Goal: Information Seeking & Learning: Learn about a topic

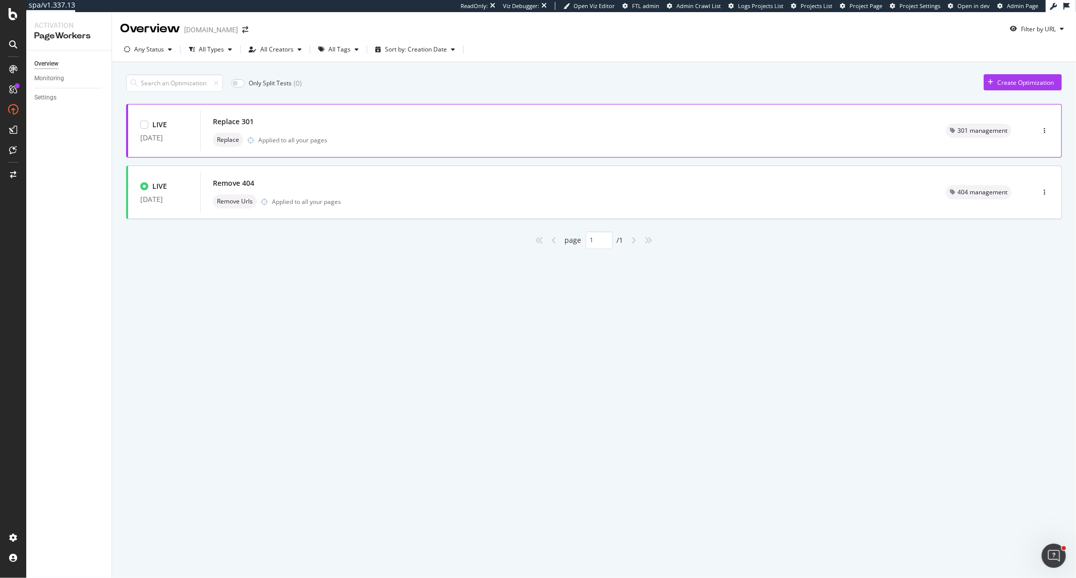
click at [396, 133] on div "Replace Applied to all your pages" at bounding box center [567, 140] width 709 height 14
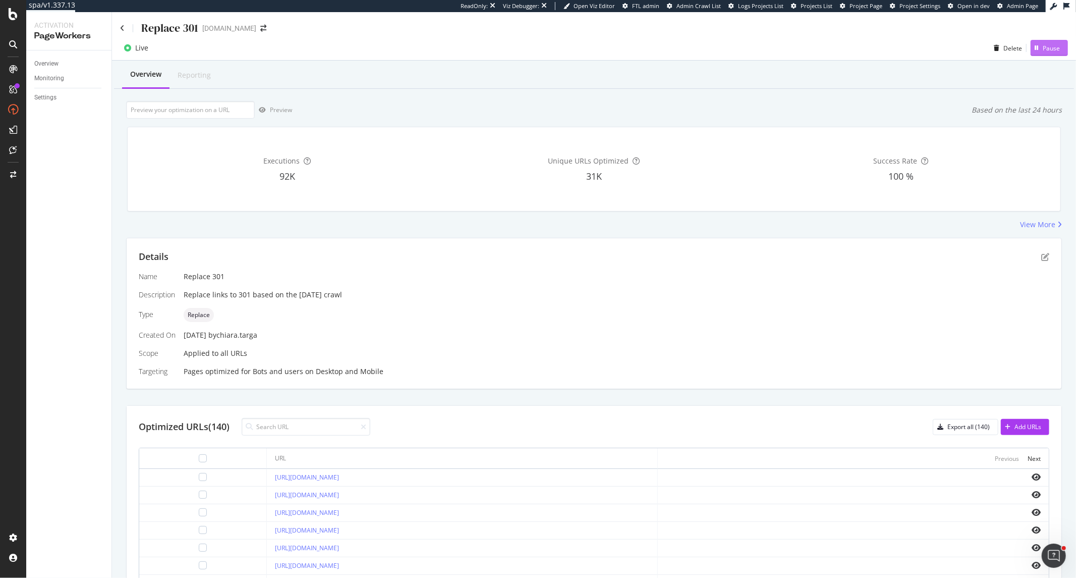
click at [1043, 50] on div "Pause" at bounding box center [1051, 48] width 17 height 9
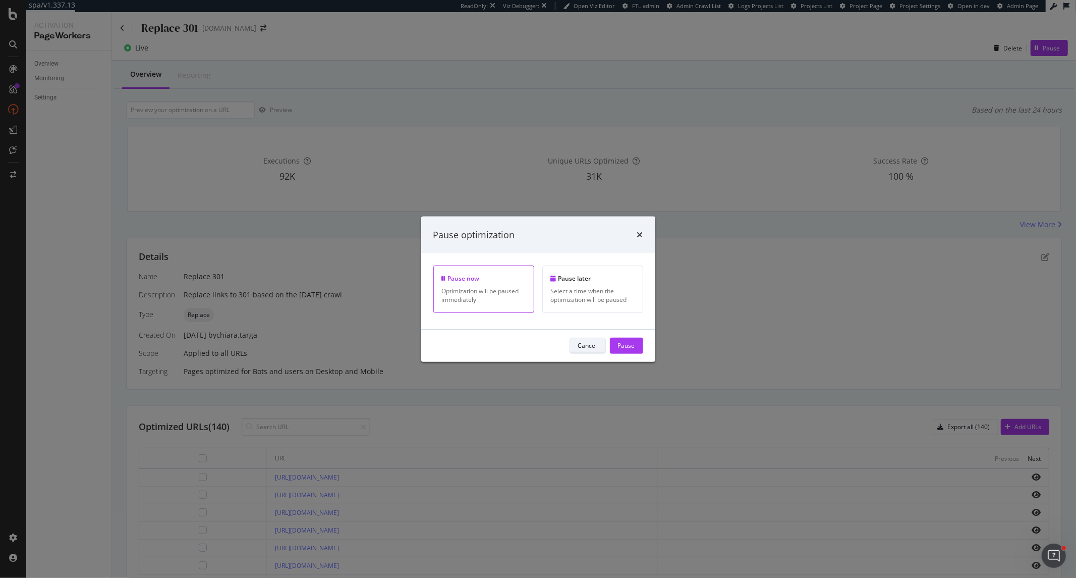
click at [585, 347] on div "Cancel" at bounding box center [587, 345] width 19 height 9
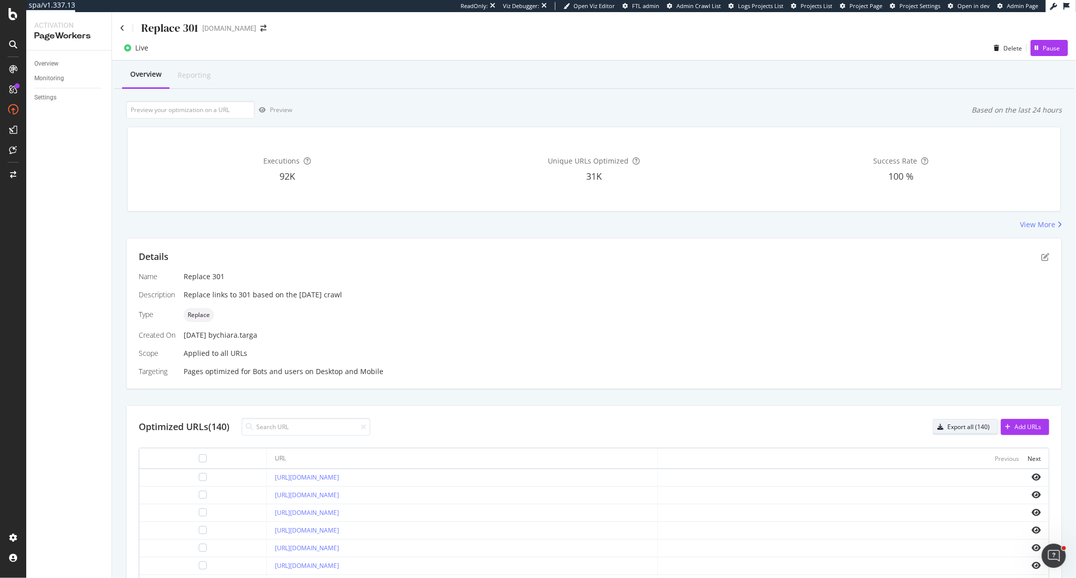
click at [951, 426] on div "Export all (140)" at bounding box center [968, 426] width 42 height 9
click at [291, 430] on input at bounding box center [306, 427] width 129 height 18
paste input "https://giftcards.raffles.com/sg/"
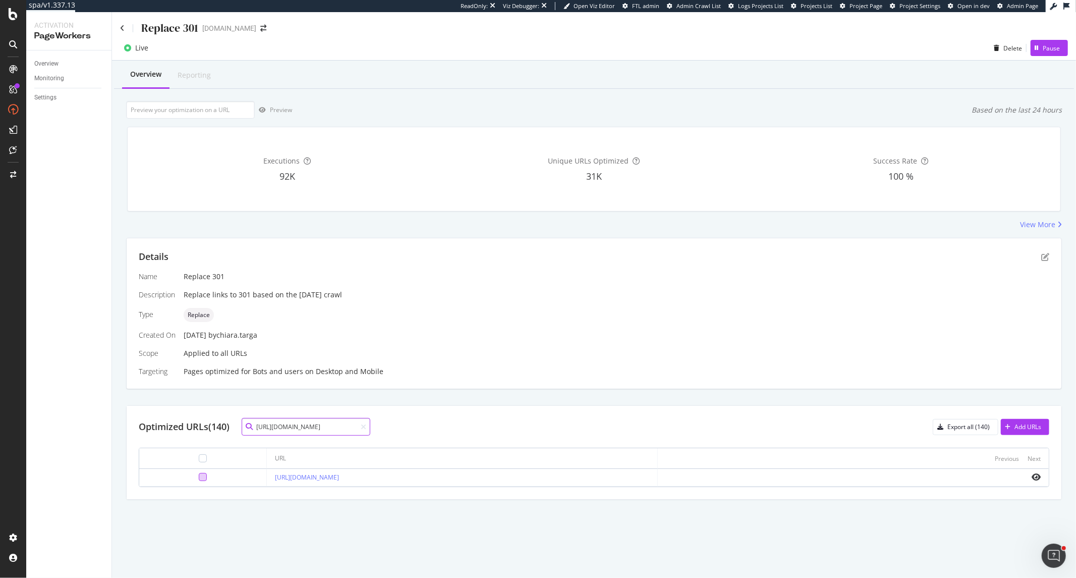
type input "https://giftcards.raffles.com/sg/"
click at [199, 479] on div at bounding box center [203, 477] width 8 height 8
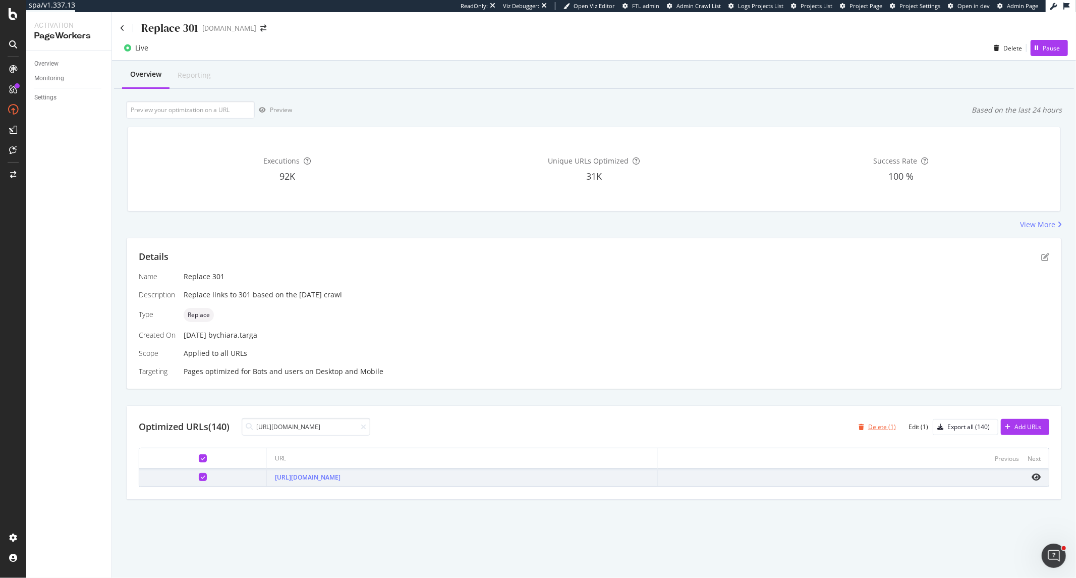
click at [882, 430] on div "Delete (1)" at bounding box center [882, 426] width 28 height 9
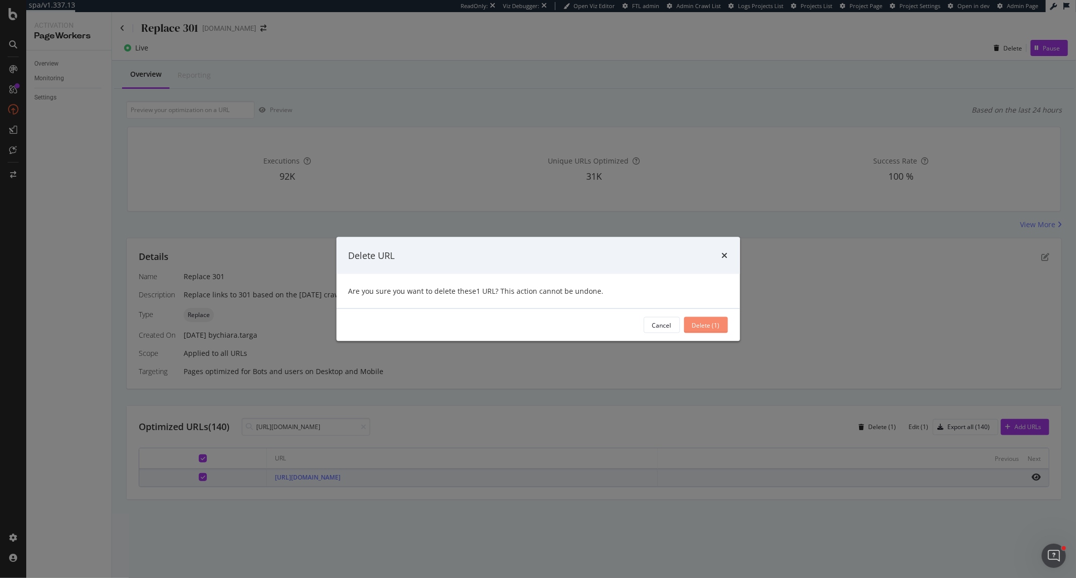
click at [709, 320] on div "Delete (1)" at bounding box center [706, 324] width 28 height 9
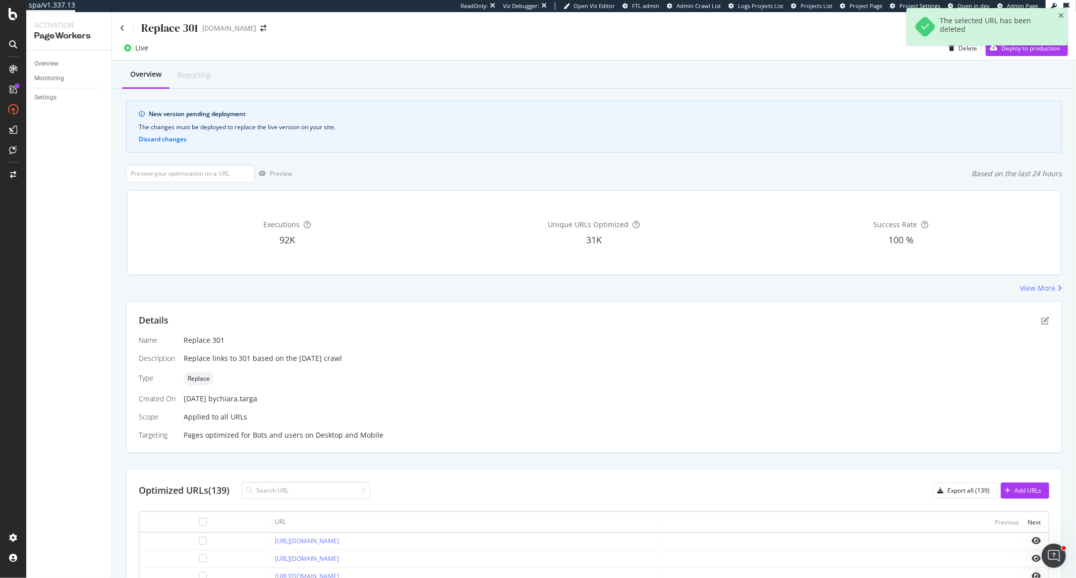
click at [125, 29] on div "Replace 301" at bounding box center [159, 28] width 78 height 16
click at [124, 29] on icon at bounding box center [122, 28] width 5 height 7
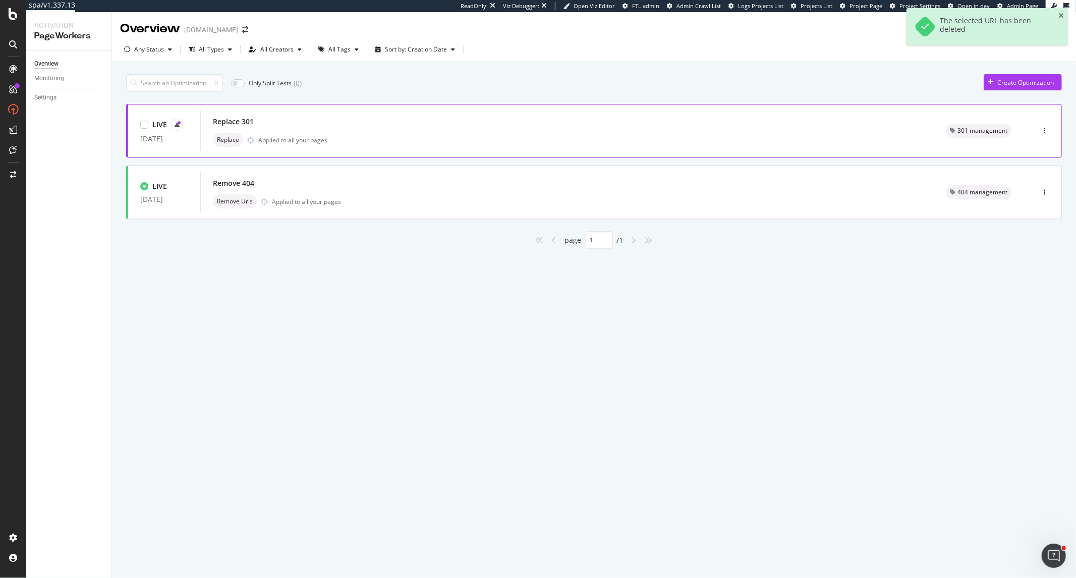
click at [846, 132] on div "Replace 301 Replace Applied to all your pages" at bounding box center [567, 131] width 709 height 32
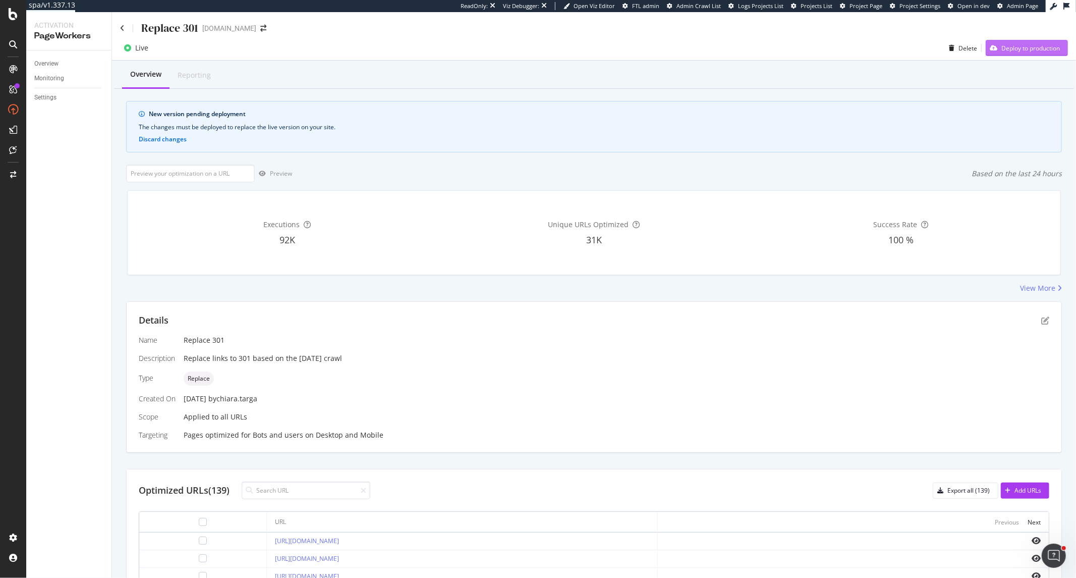
click at [1005, 54] on div "Deploy to production" at bounding box center [1023, 47] width 74 height 15
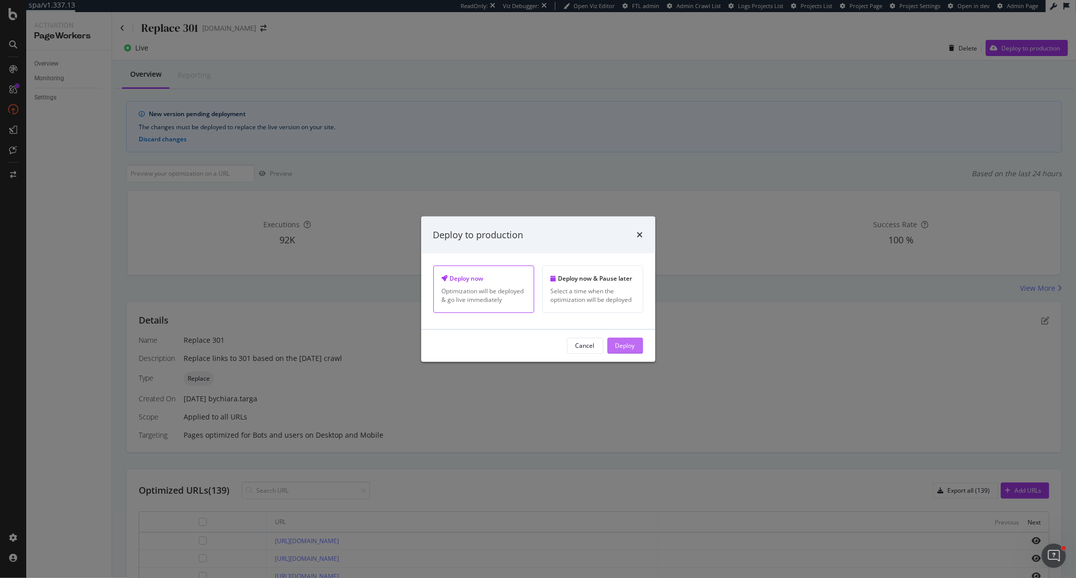
click at [615, 344] on div "Deploy" at bounding box center [625, 345] width 20 height 9
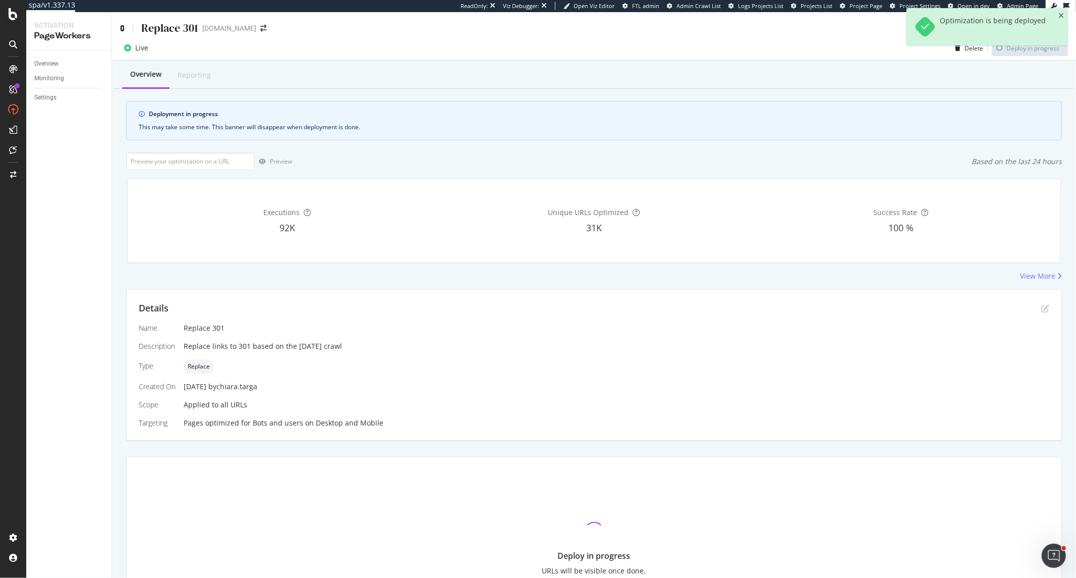
click at [123, 28] on icon at bounding box center [122, 28] width 5 height 7
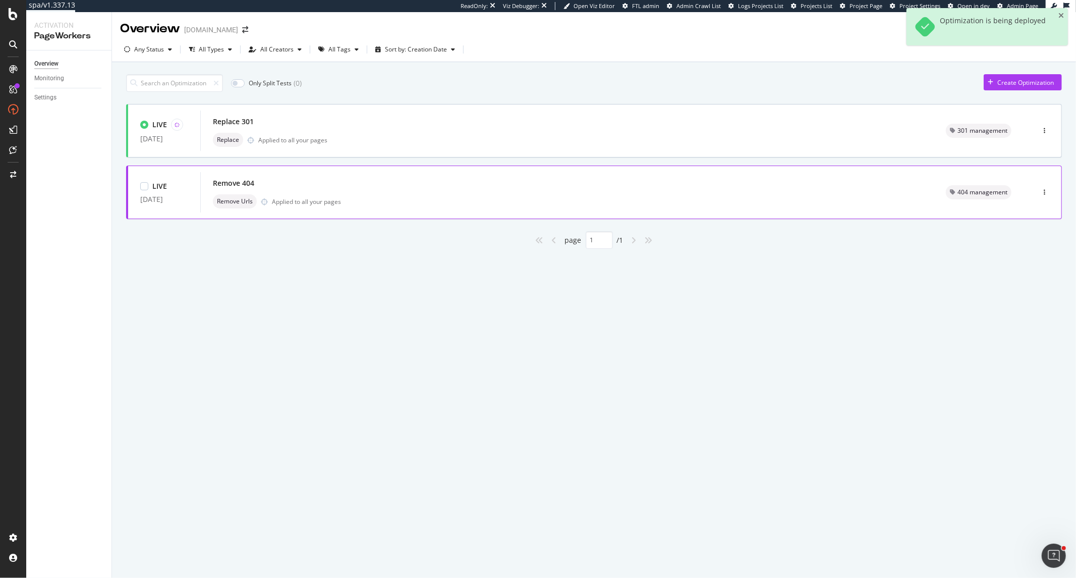
click at [588, 194] on div "Remove Urls Applied to all your pages" at bounding box center [567, 201] width 709 height 14
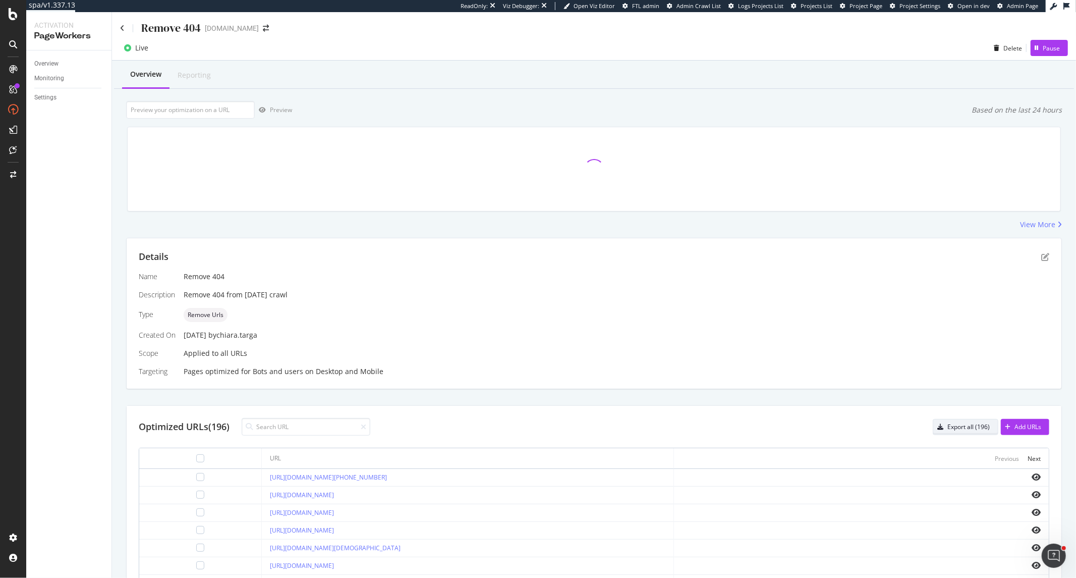
click at [962, 422] on div "Export all (196)" at bounding box center [968, 426] width 42 height 9
click at [280, 427] on input at bounding box center [306, 427] width 129 height 18
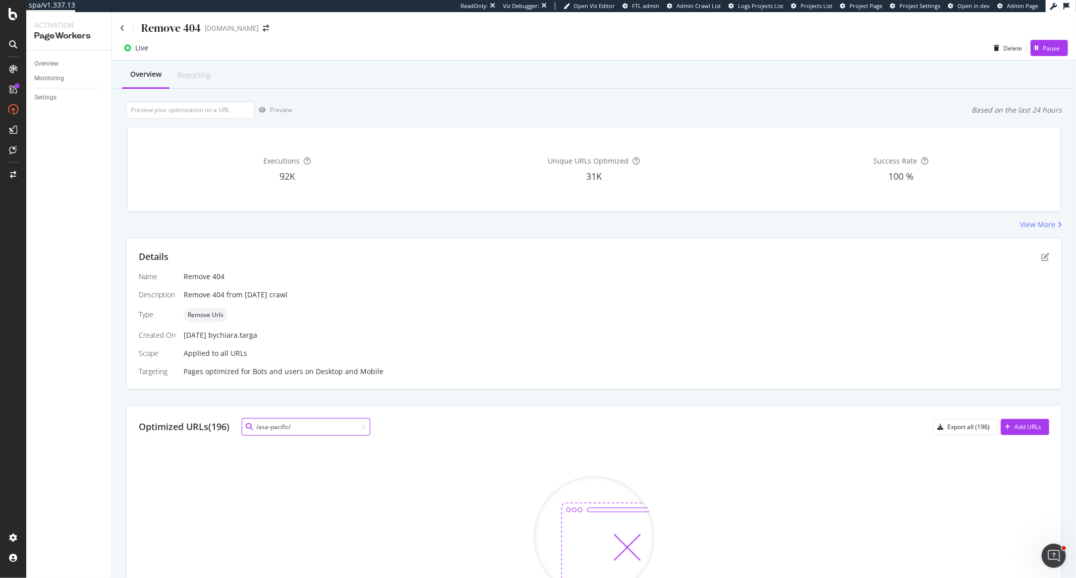
click at [266, 427] on input "/asa-pacific/" at bounding box center [306, 427] width 129 height 18
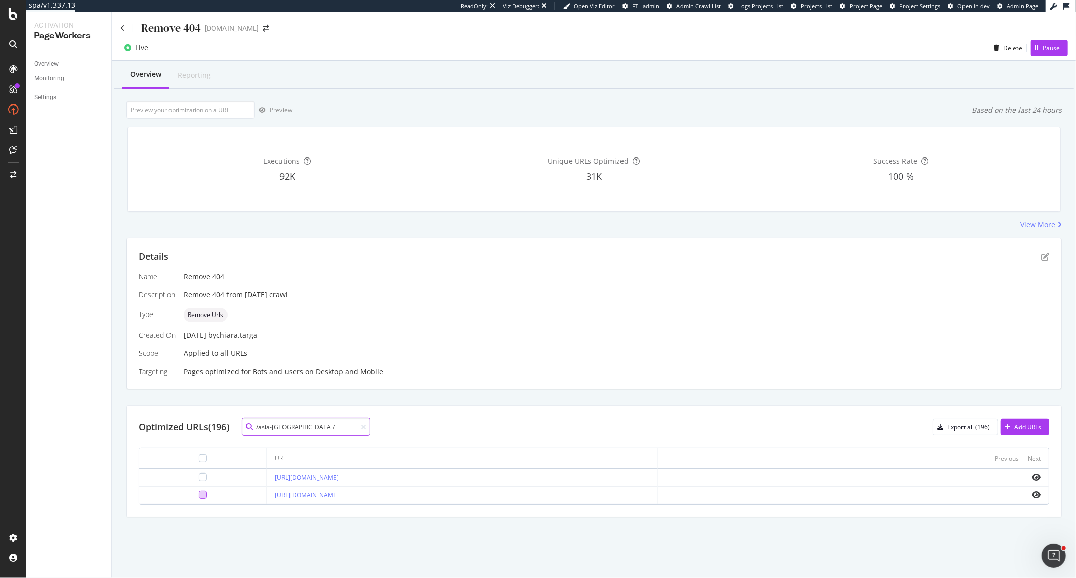
type input "/asia-pacific/"
click at [199, 497] on div at bounding box center [203, 494] width 8 height 8
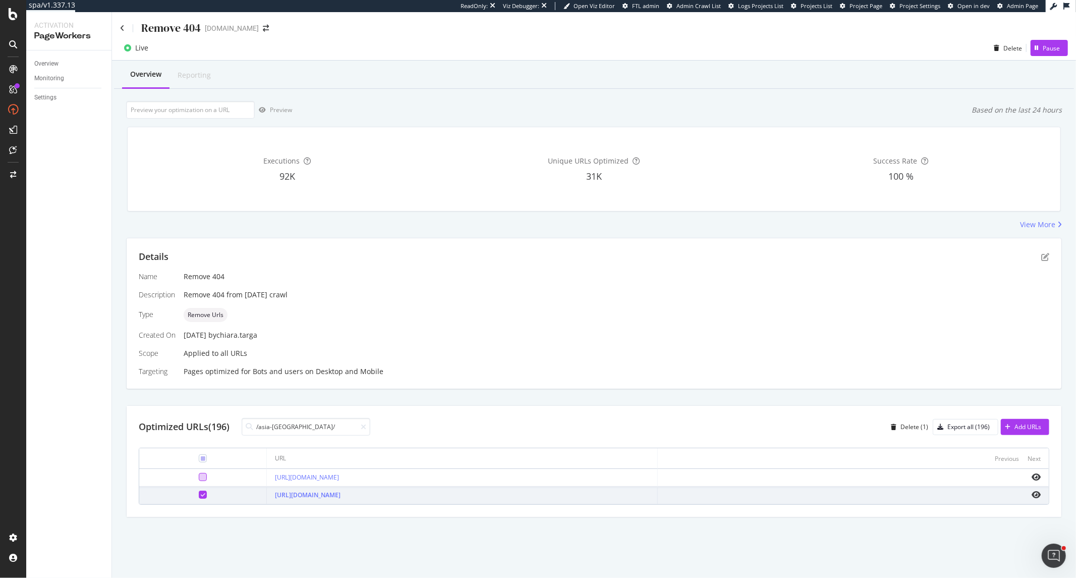
click at [199, 477] on div at bounding box center [203, 477] width 8 height 8
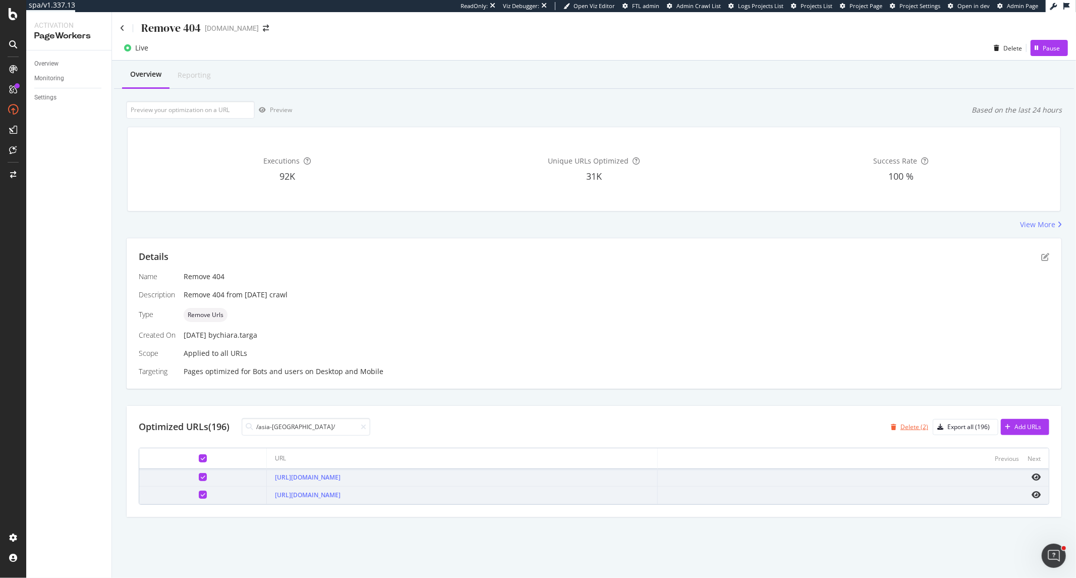
click at [910, 425] on div "Delete (2)" at bounding box center [914, 426] width 28 height 9
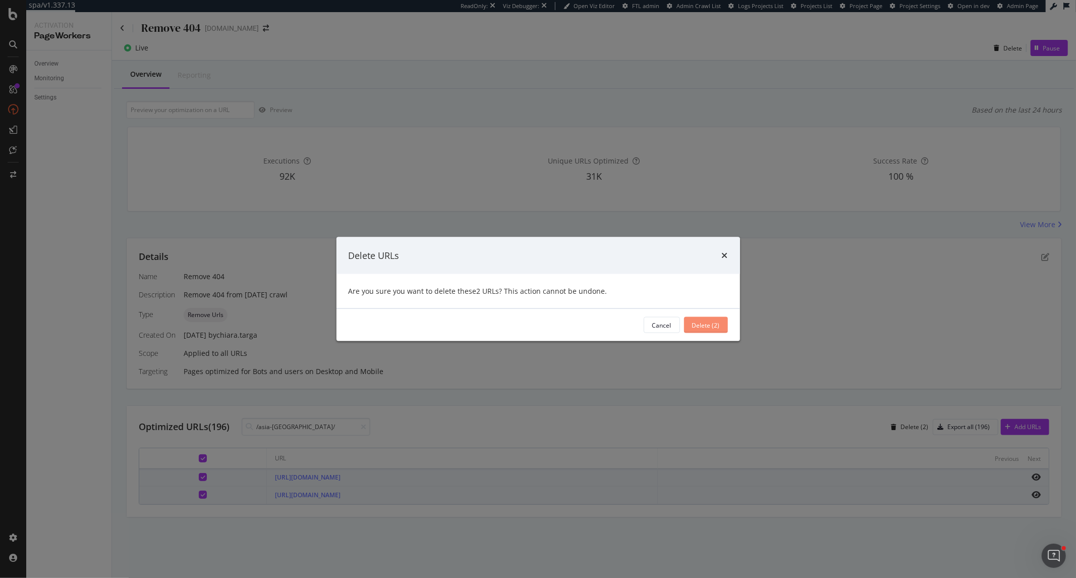
click at [701, 324] on div "Delete (2)" at bounding box center [706, 324] width 28 height 9
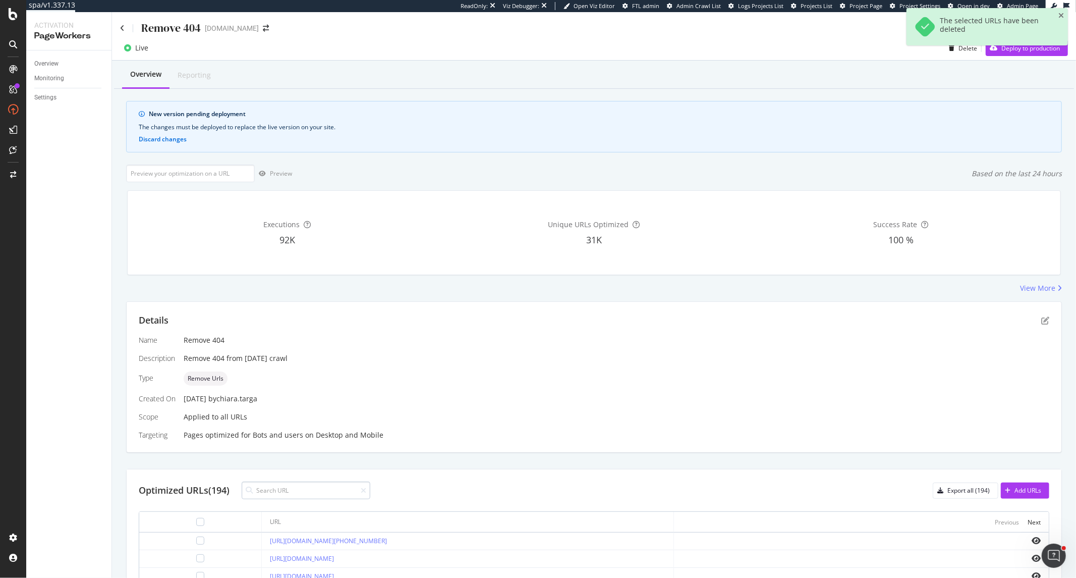
click at [293, 495] on input at bounding box center [306, 490] width 129 height 18
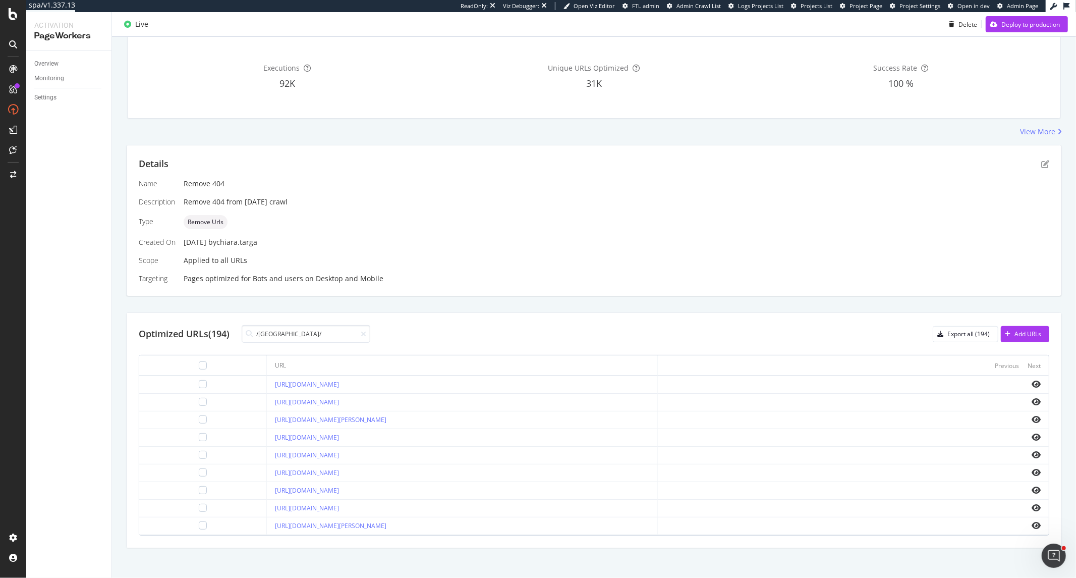
scroll to position [162, 0]
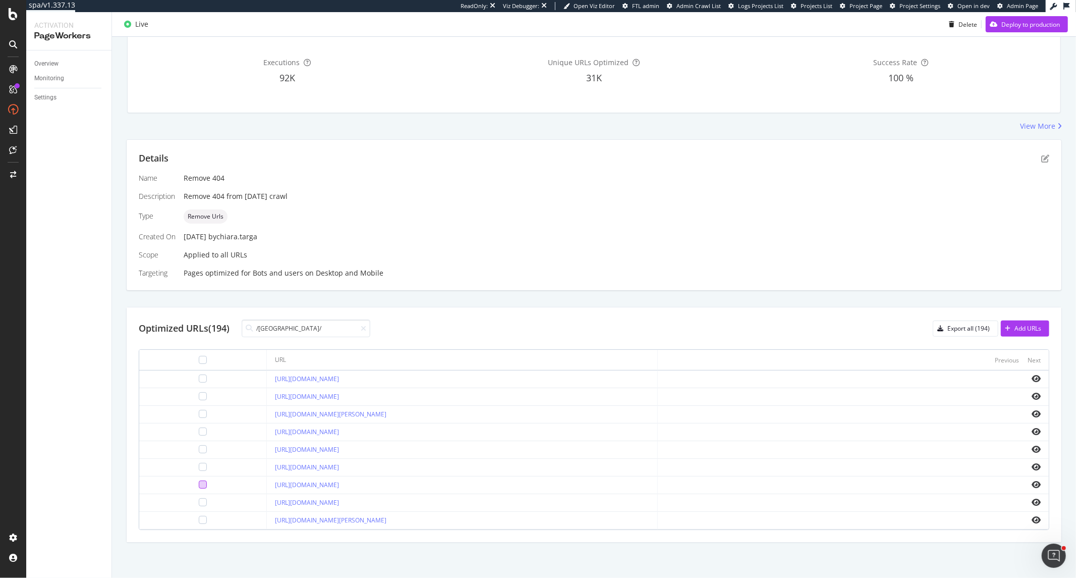
type input "/singapore/"
click at [199, 482] on div at bounding box center [203, 484] width 8 height 8
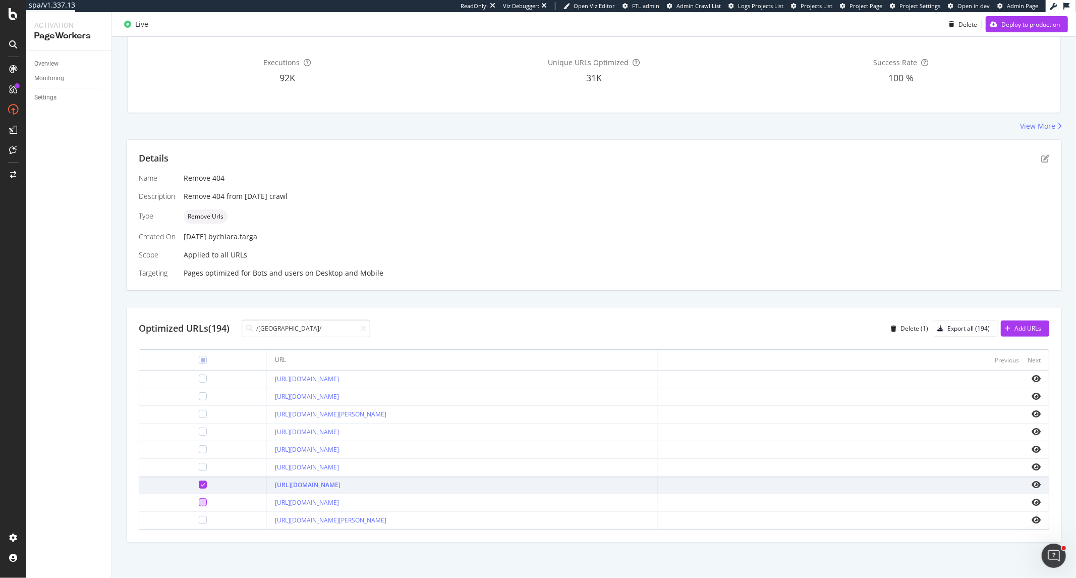
click at [199, 500] on div at bounding box center [203, 502] width 8 height 8
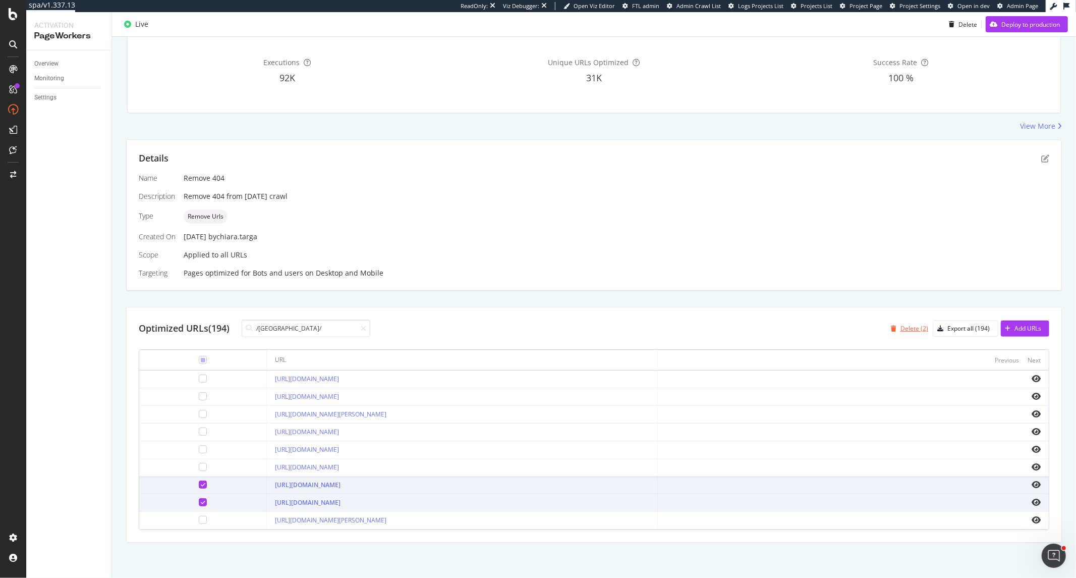
click at [900, 330] on div "Delete (2)" at bounding box center [914, 328] width 28 height 9
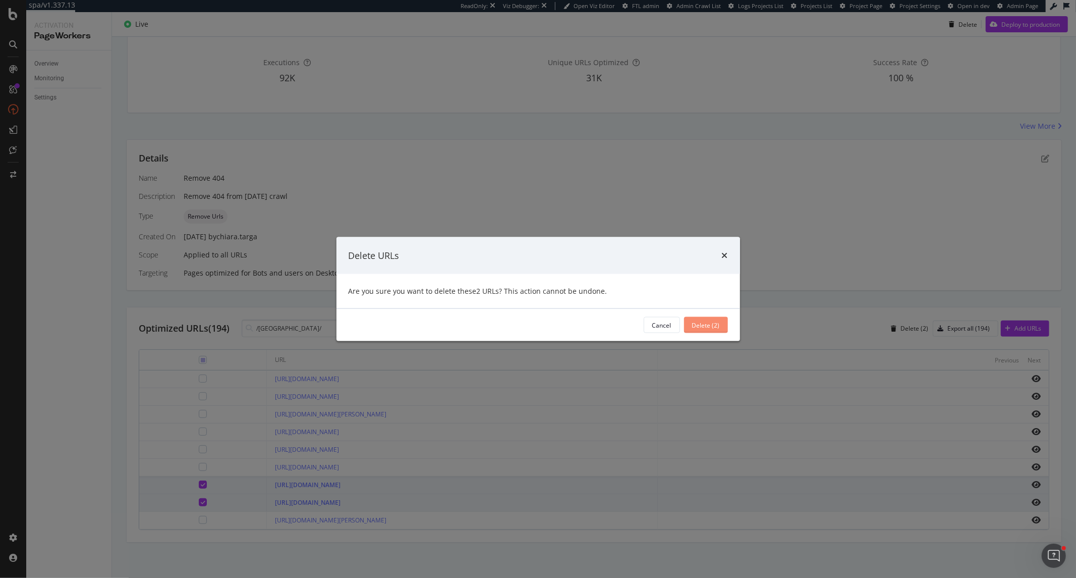
click at [693, 324] on div "Delete (2)" at bounding box center [706, 324] width 28 height 9
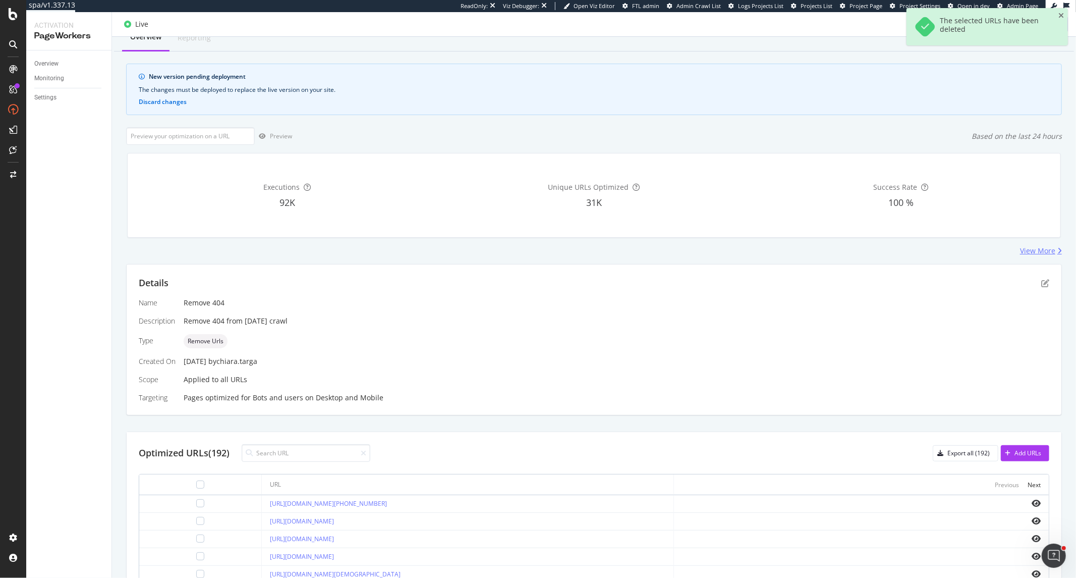
scroll to position [0, 0]
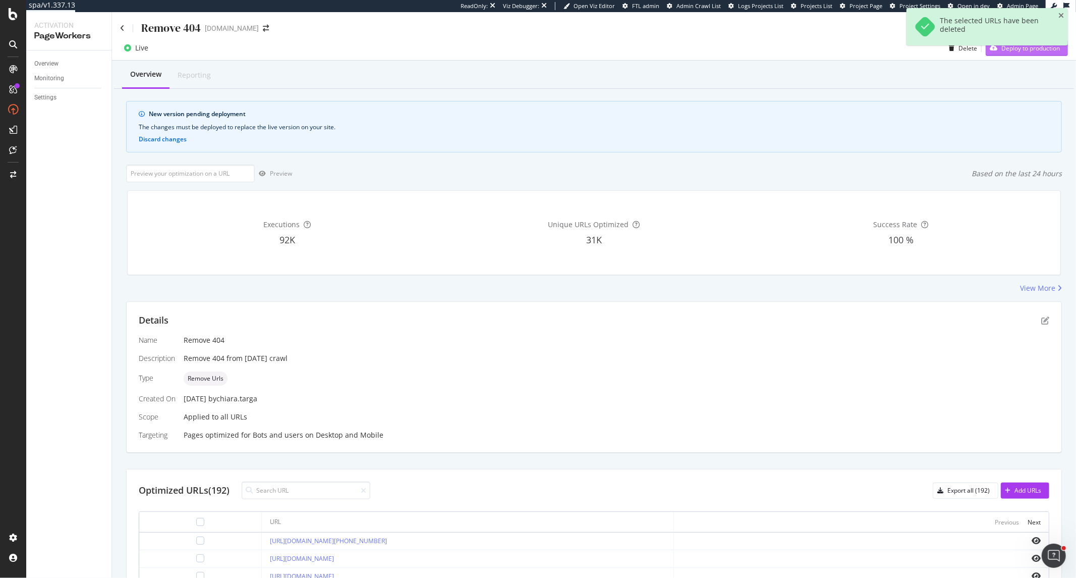
click at [1021, 55] on div "Deploy to production" at bounding box center [1023, 47] width 74 height 15
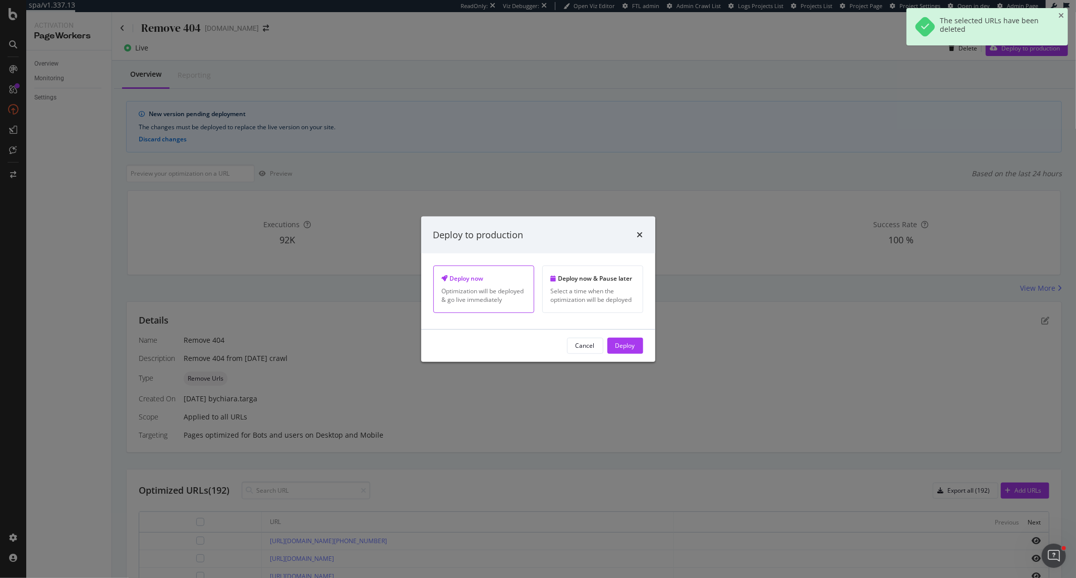
click at [622, 355] on div "Cancel Deploy" at bounding box center [538, 345] width 234 height 32
click at [628, 349] on div "Deploy" at bounding box center [625, 345] width 20 height 9
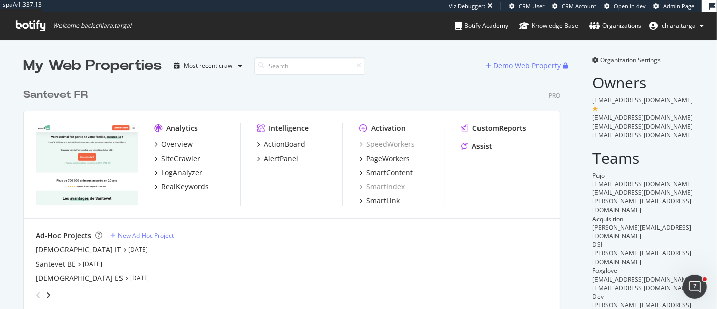
click at [393, 165] on div "SpeedWorkers PageWorkers SmartContent SmartIndex SmartLink" at bounding box center [402, 172] width 86 height 67
click at [393, 161] on div "PageWorkers" at bounding box center [388, 158] width 44 height 10
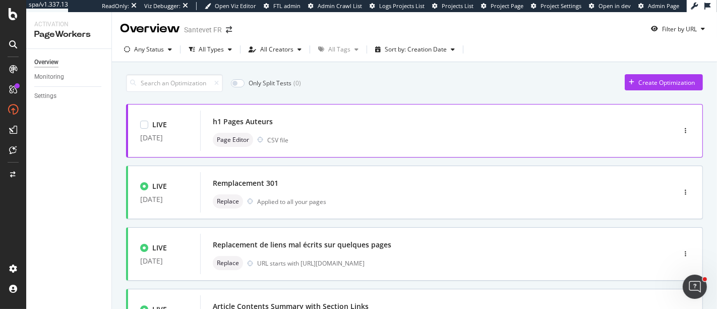
scroll to position [56, 0]
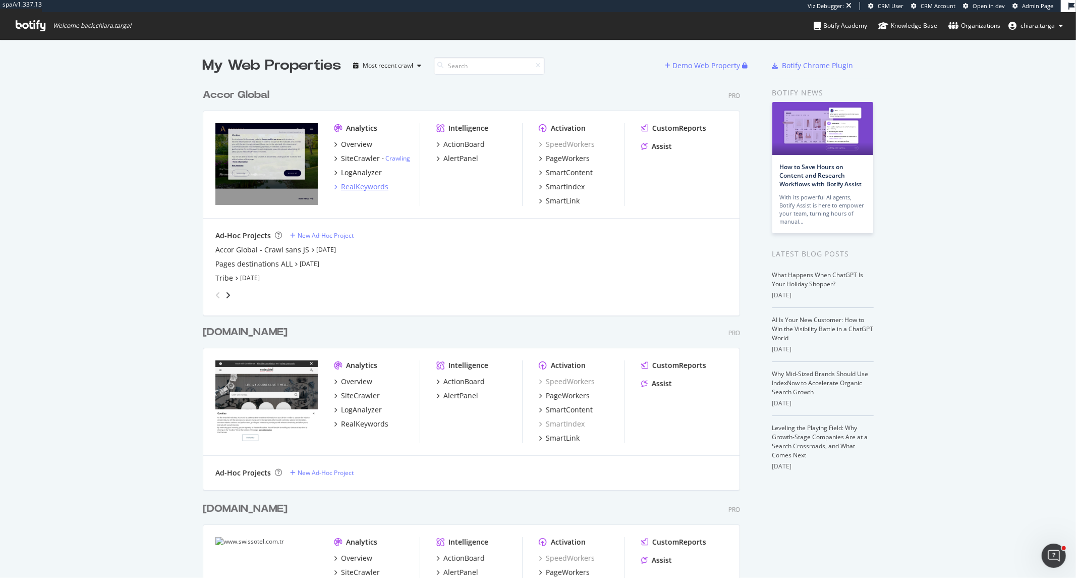
click at [351, 183] on div "RealKeywords" at bounding box center [364, 187] width 47 height 10
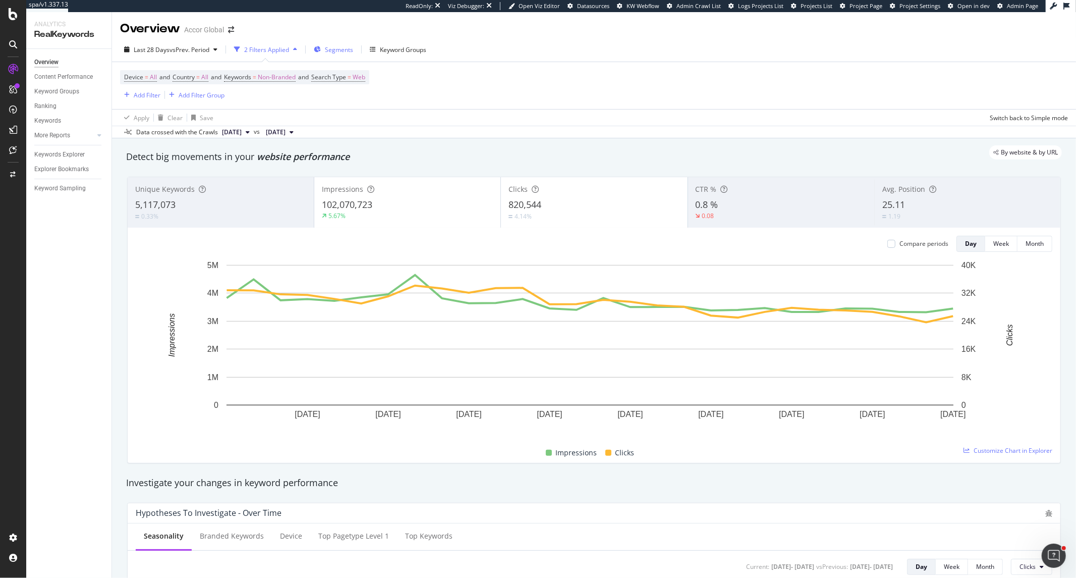
click at [337, 47] on span "Segments" at bounding box center [339, 49] width 28 height 9
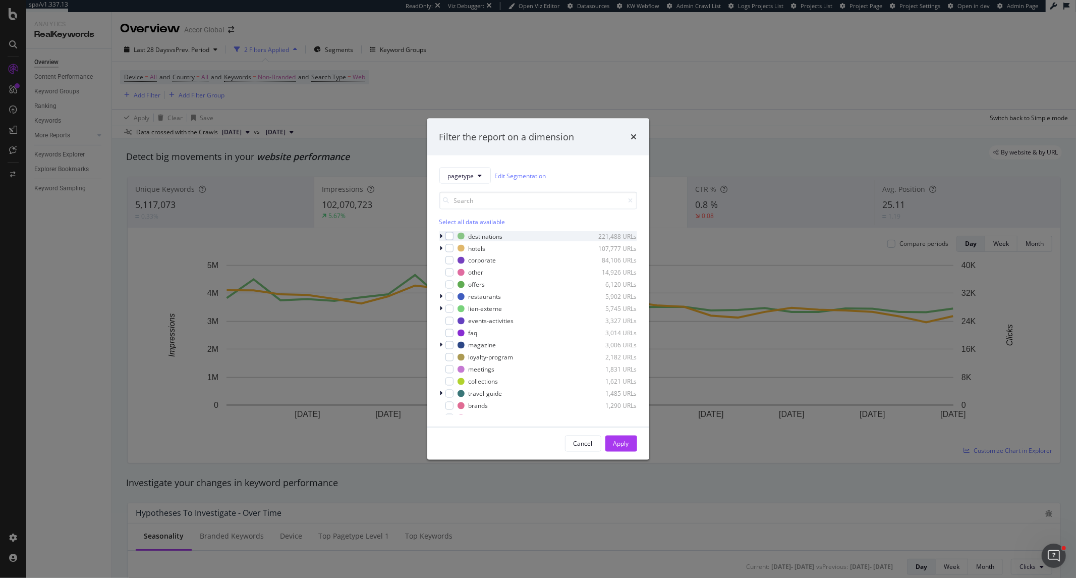
click at [441, 236] on icon "modal" at bounding box center [441, 236] width 3 height 6
click at [447, 246] on icon "modal" at bounding box center [447, 246] width 3 height 6
click at [459, 286] on div "modal" at bounding box center [462, 282] width 8 height 8
click at [624, 445] on div "Apply" at bounding box center [621, 443] width 16 height 9
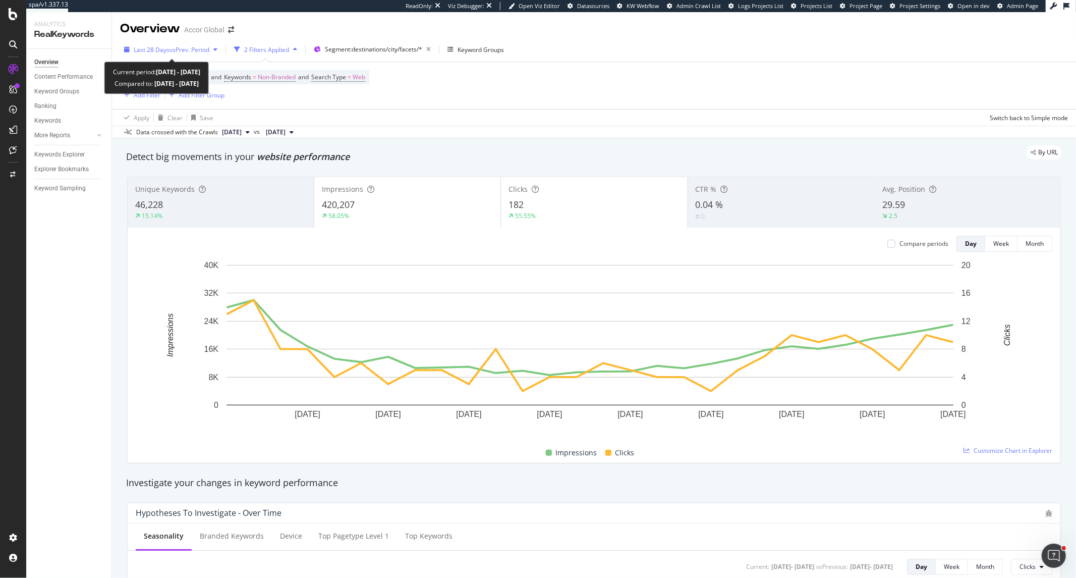
click at [194, 49] on span "vs Prev. Period" at bounding box center [189, 49] width 40 height 9
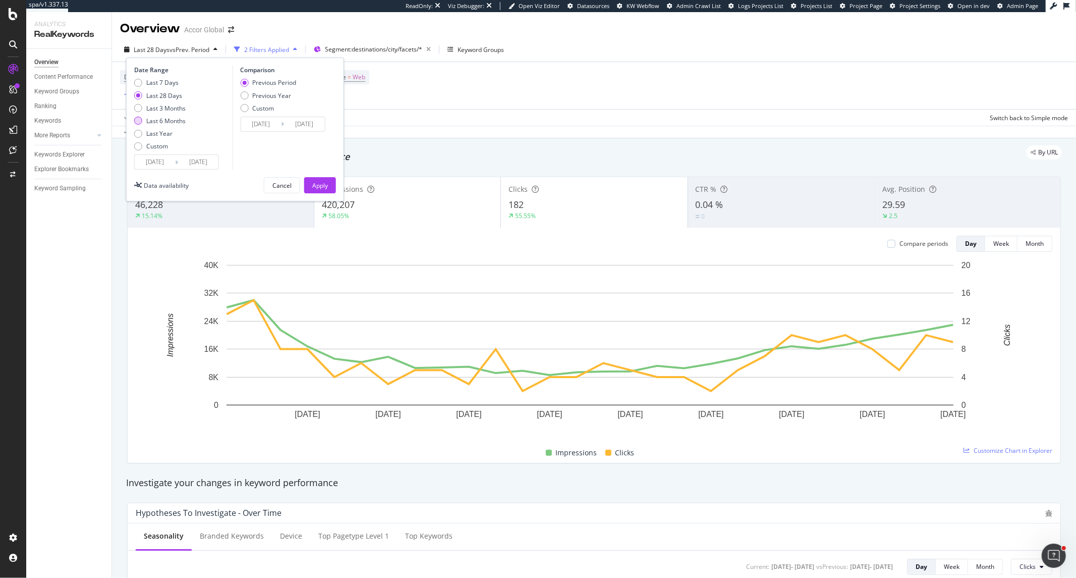
click at [170, 120] on div "Last 6 Months" at bounding box center [165, 121] width 39 height 9
type input "2025/03/01"
type input "2024/08/28"
type input "2025/02/28"
click at [175, 107] on div "Last 3 Months" at bounding box center [165, 108] width 39 height 9
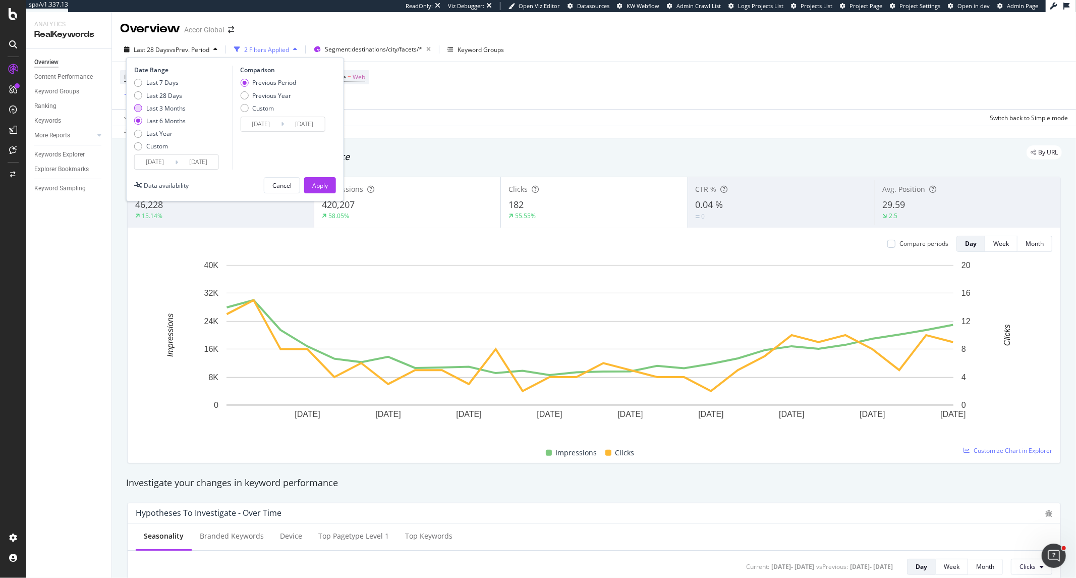
type input "2025/06/01"
type input "2025/03/01"
type input "2025/05/31"
click at [326, 184] on div "Apply" at bounding box center [320, 185] width 16 height 9
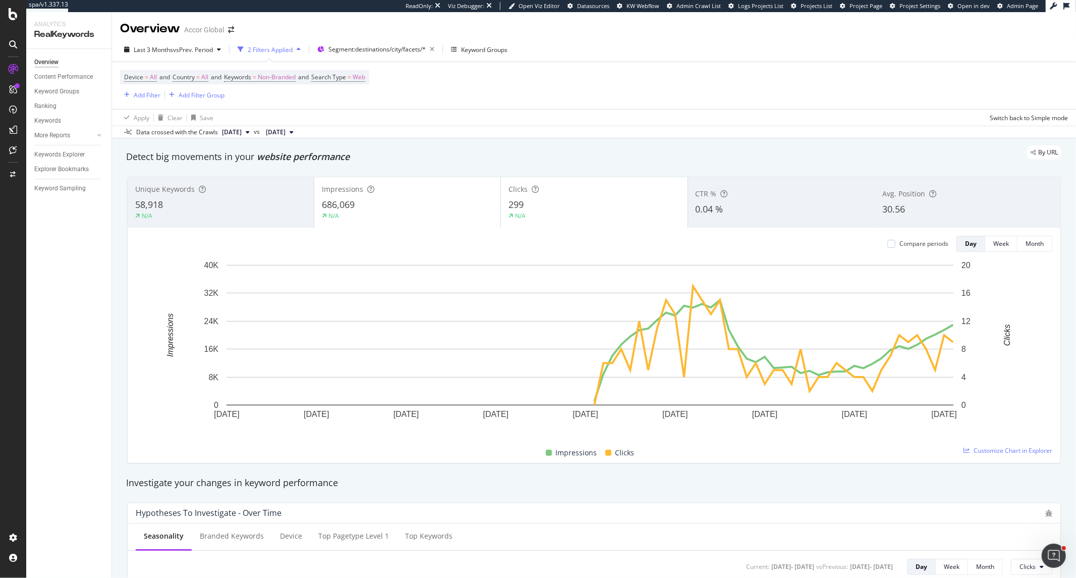
click at [178, 203] on div "58,918" at bounding box center [220, 204] width 171 height 13
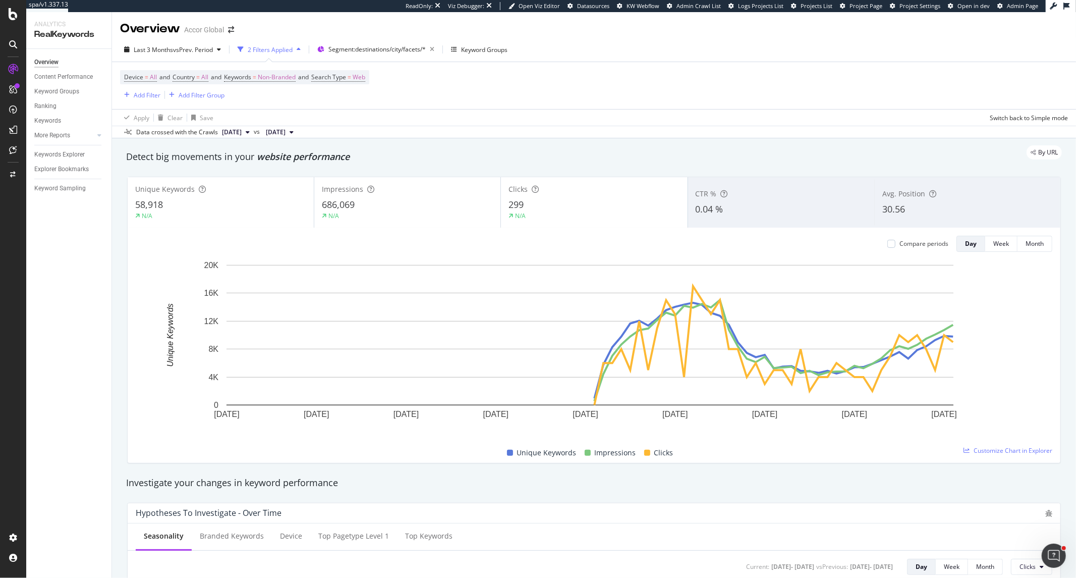
click at [912, 215] on div "30.56" at bounding box center [967, 209] width 170 height 13
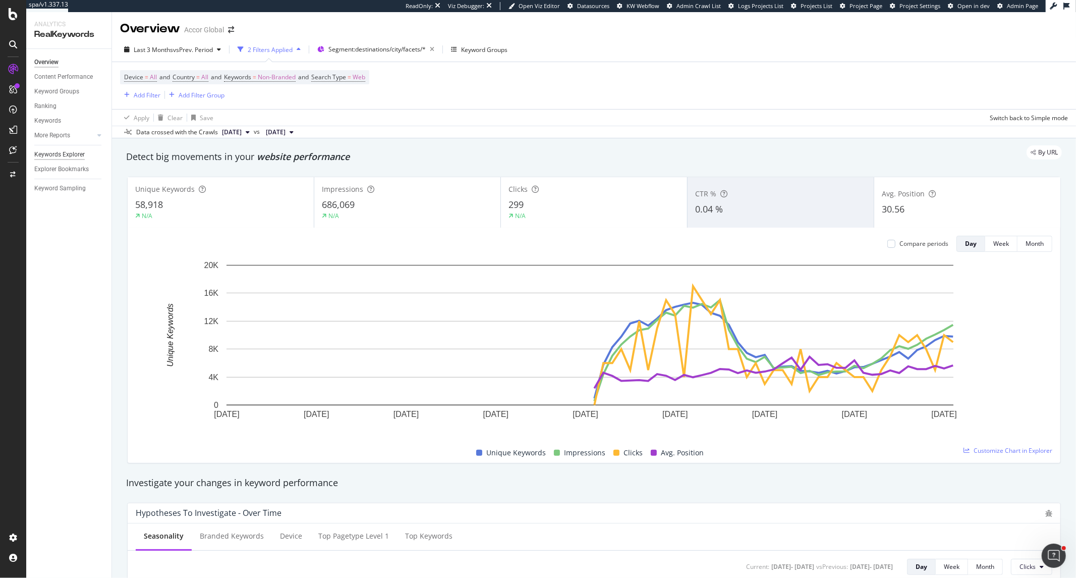
click at [73, 150] on div "Keywords Explorer" at bounding box center [59, 154] width 50 height 11
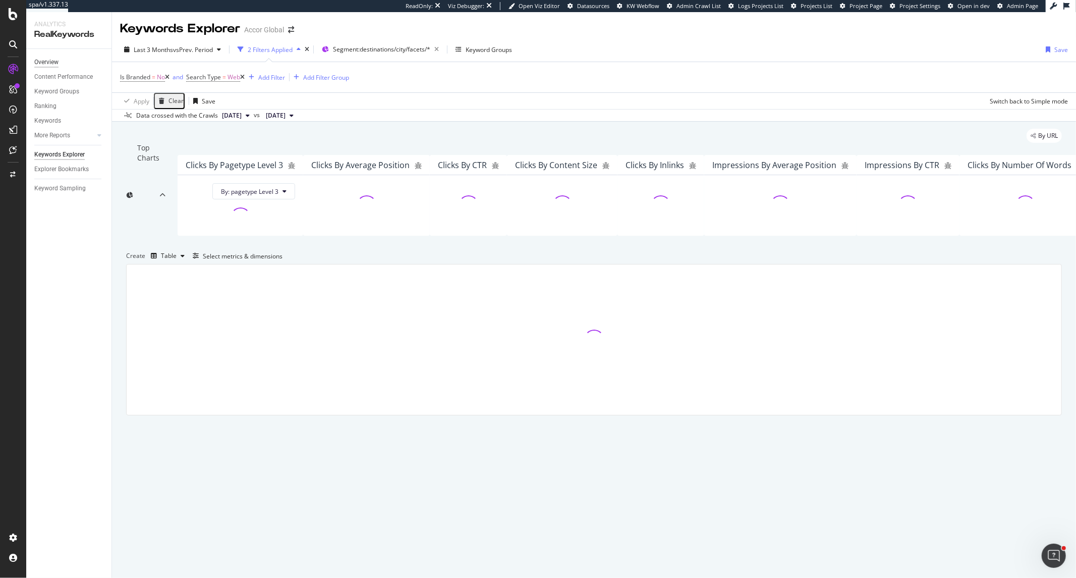
click at [48, 62] on div "Overview" at bounding box center [46, 62] width 24 height 11
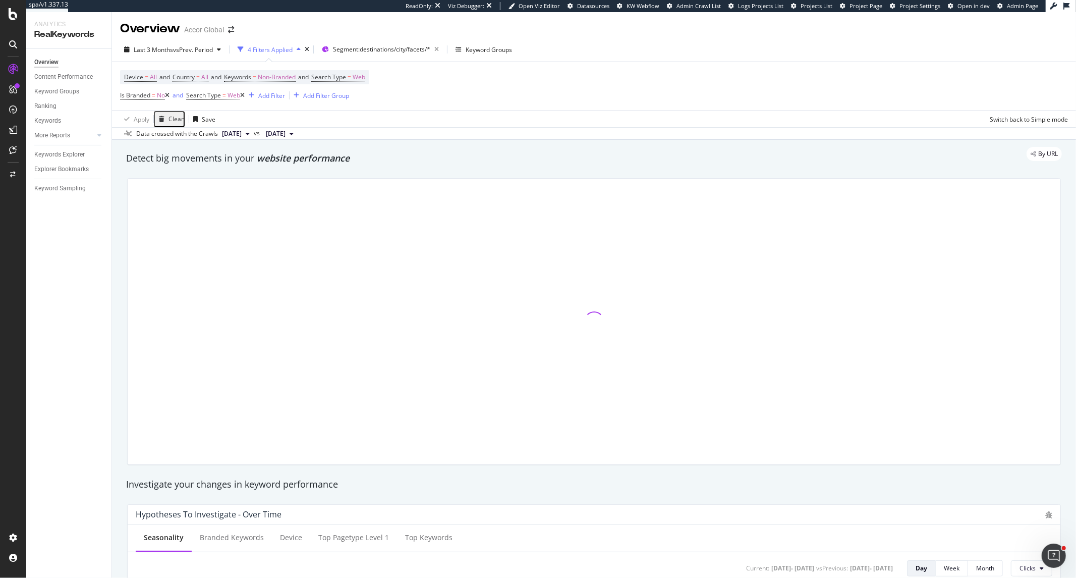
click at [169, 96] on icon at bounding box center [167, 95] width 5 height 6
click at [176, 96] on icon at bounding box center [176, 95] width 5 height 6
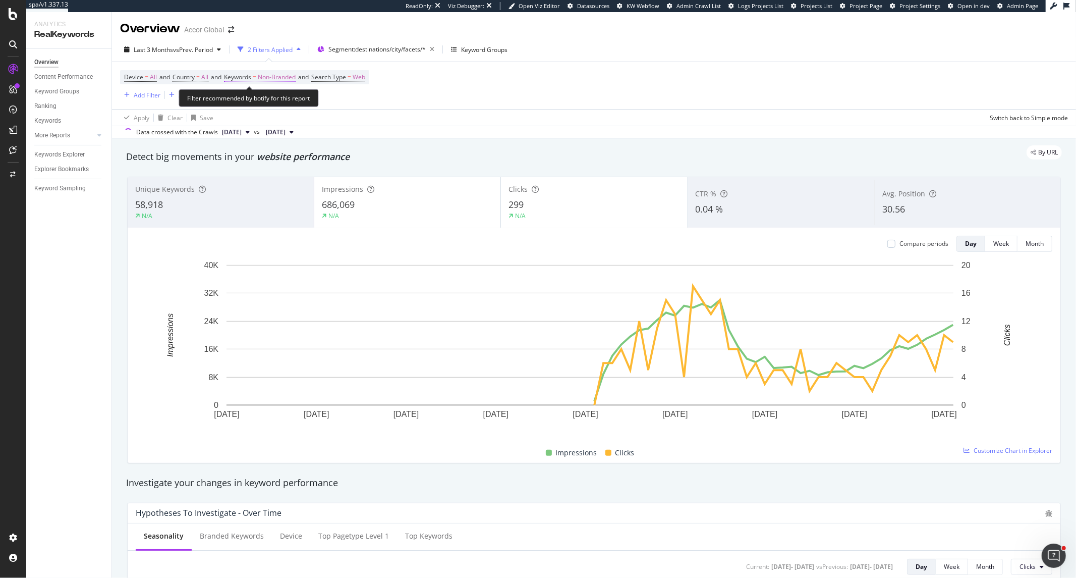
click at [267, 74] on span "Non-Branded" at bounding box center [277, 77] width 38 height 14
click at [251, 89] on span "Non-Branded" at bounding box center [251, 84] width 38 height 9
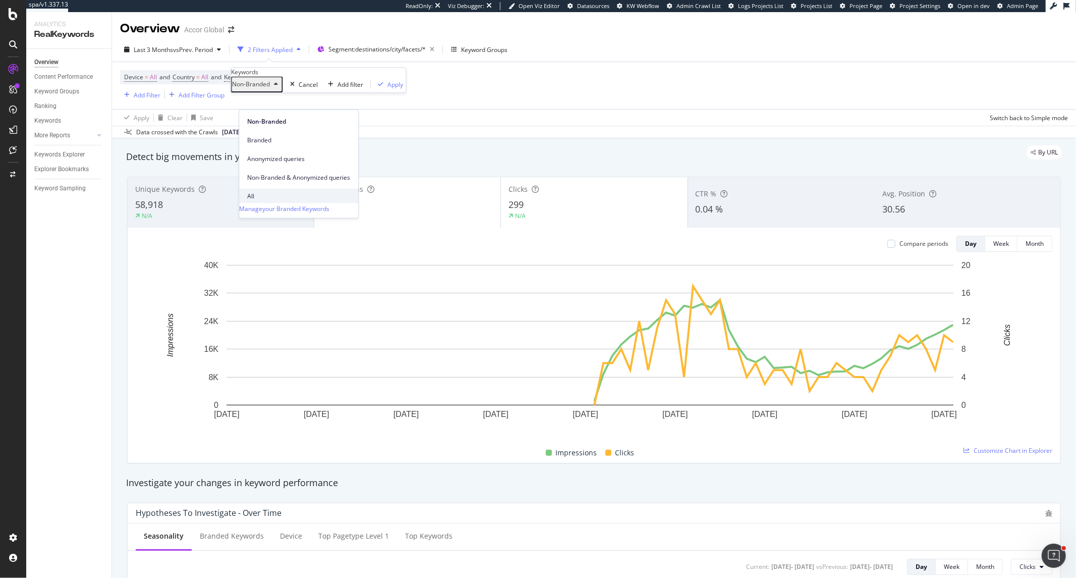
click at [262, 191] on span "All" at bounding box center [298, 195] width 103 height 9
click at [357, 89] on div "Apply" at bounding box center [365, 84] width 16 height 9
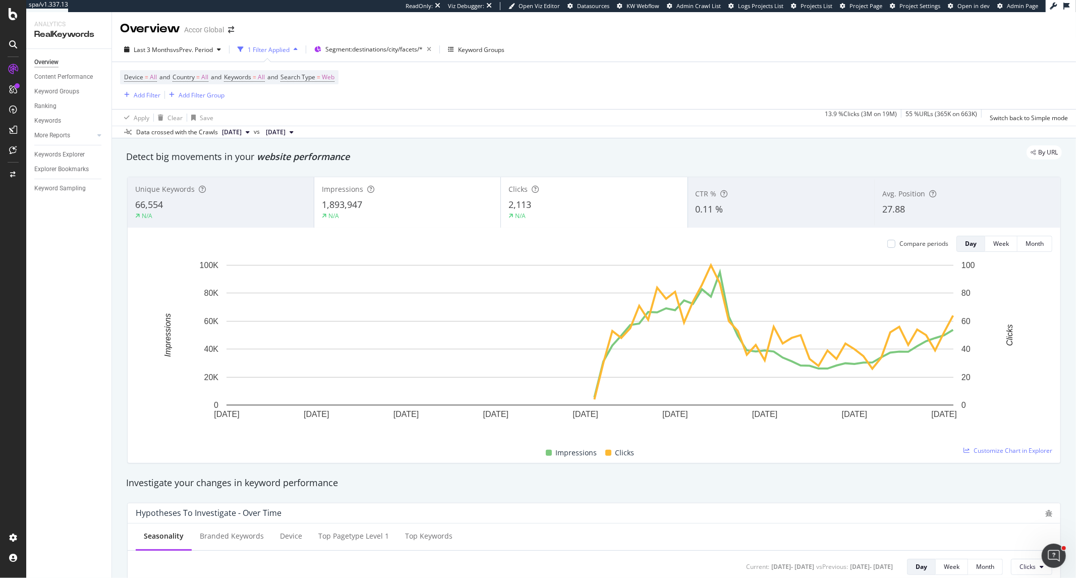
click at [939, 203] on div "Avg. Position 27.88" at bounding box center [967, 202] width 186 height 45
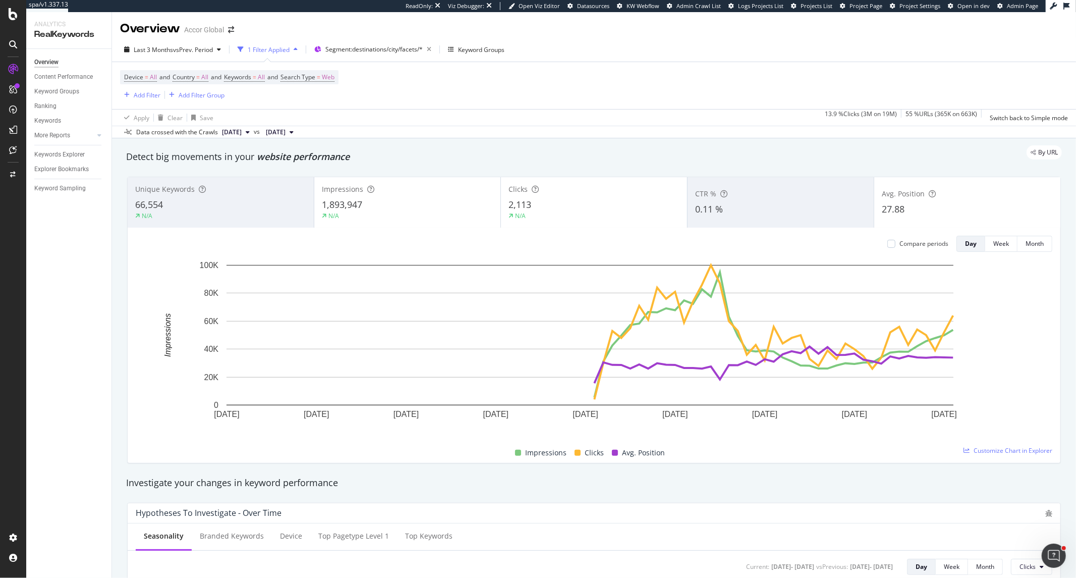
click at [249, 215] on div "N/A" at bounding box center [220, 215] width 171 height 9
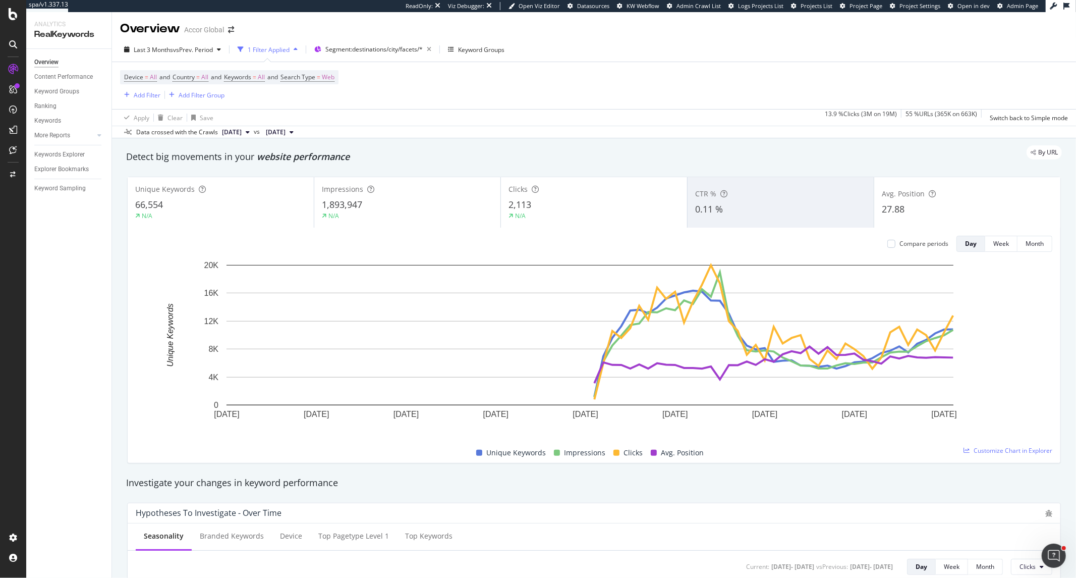
click at [278, 197] on div "Unique Keywords 66,554 N/A" at bounding box center [221, 202] width 186 height 45
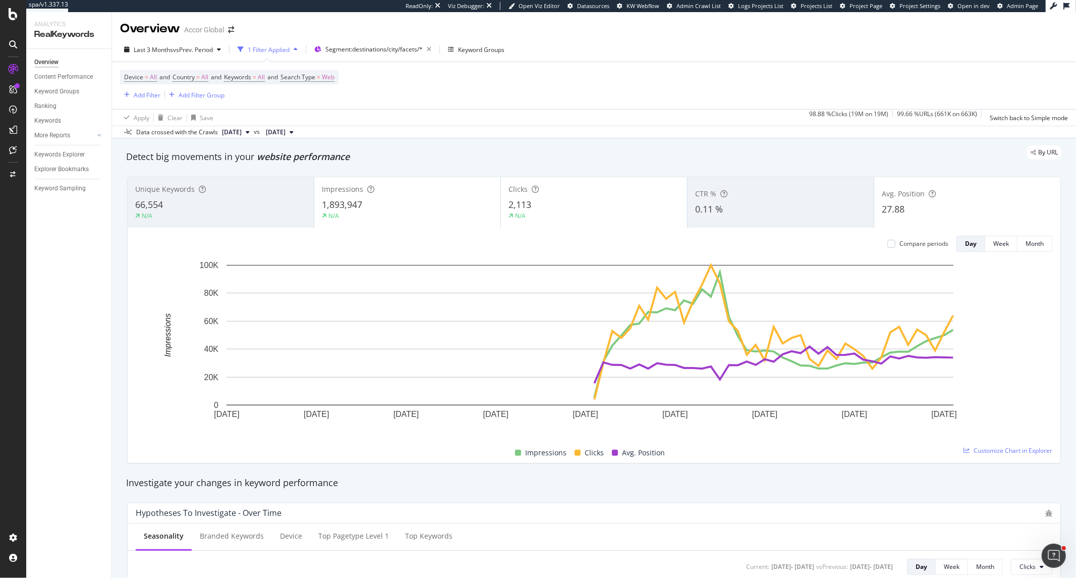
click at [940, 207] on div "27.88" at bounding box center [967, 209] width 171 height 13
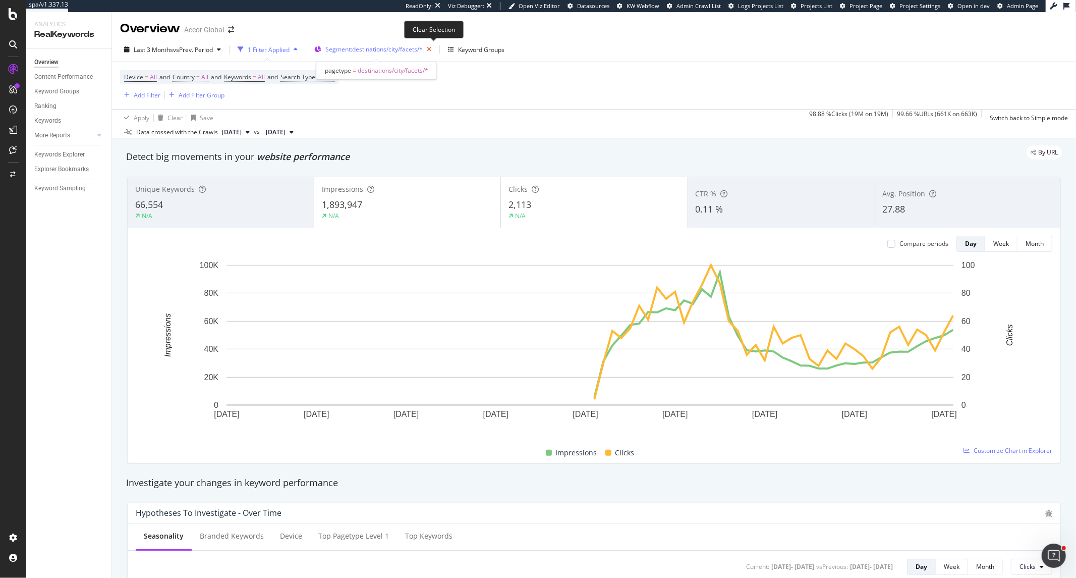
click at [431, 47] on icon "button" at bounding box center [429, 49] width 13 height 14
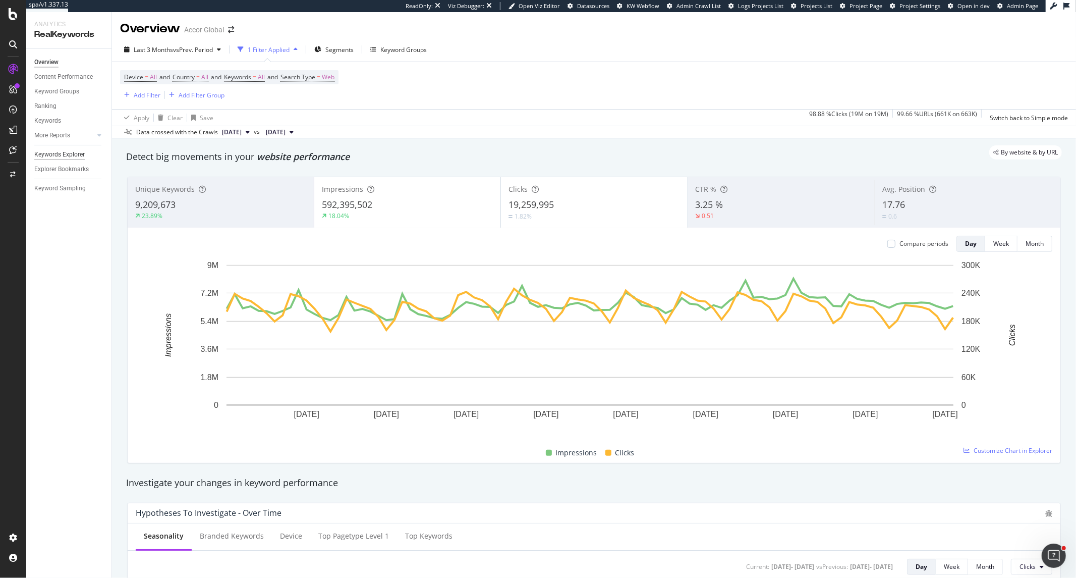
click at [72, 158] on div "Keywords Explorer" at bounding box center [59, 154] width 50 height 11
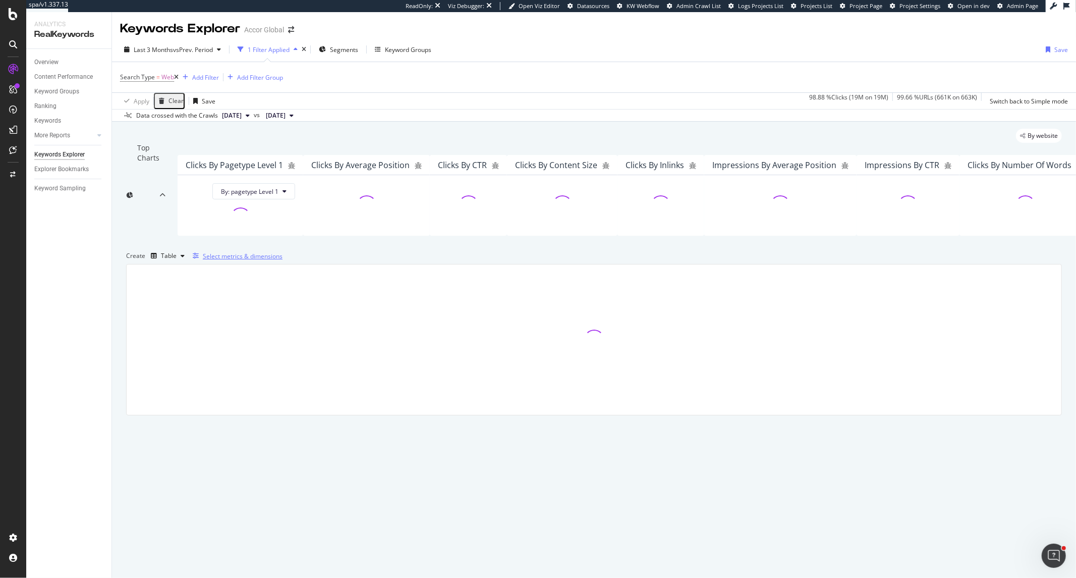
click at [282, 260] on div "Select metrics & dimensions" at bounding box center [243, 256] width 80 height 9
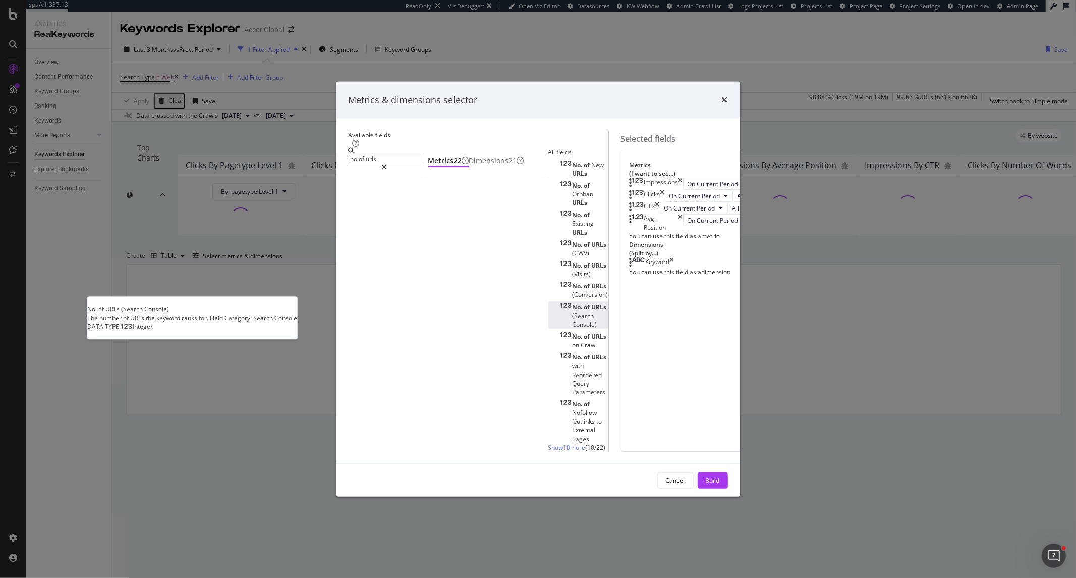
click at [573, 320] on span "Console)" at bounding box center [585, 324] width 25 height 9
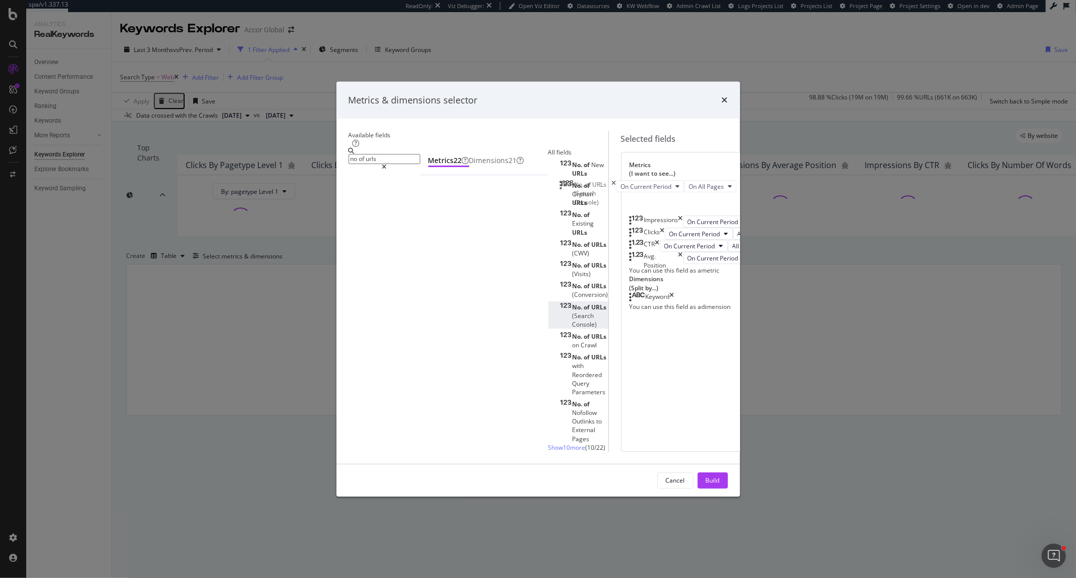
drag, startPoint x: 565, startPoint y: 337, endPoint x: 565, endPoint y: 187, distance: 150.3
click at [565, 187] on body "spa/v1.337.13 ReadOnly: Viz Debugger: Open Viz Editor Datasources KW Webflow Ad…" at bounding box center [538, 289] width 1076 height 578
click at [674, 302] on div "Keyword" at bounding box center [652, 297] width 45 height 10
click at [674, 302] on icon "times" at bounding box center [672, 297] width 5 height 10
click at [420, 163] on input "no of urls" at bounding box center [385, 159] width 72 height 10
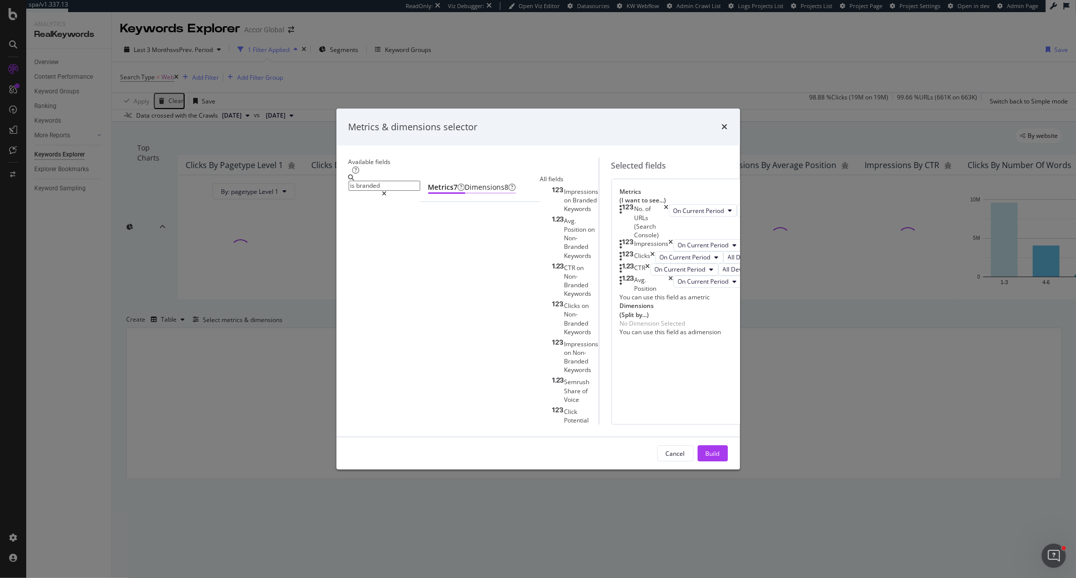
type input "is branded"
click at [465, 190] on div "Dimensions 8" at bounding box center [490, 188] width 51 height 10
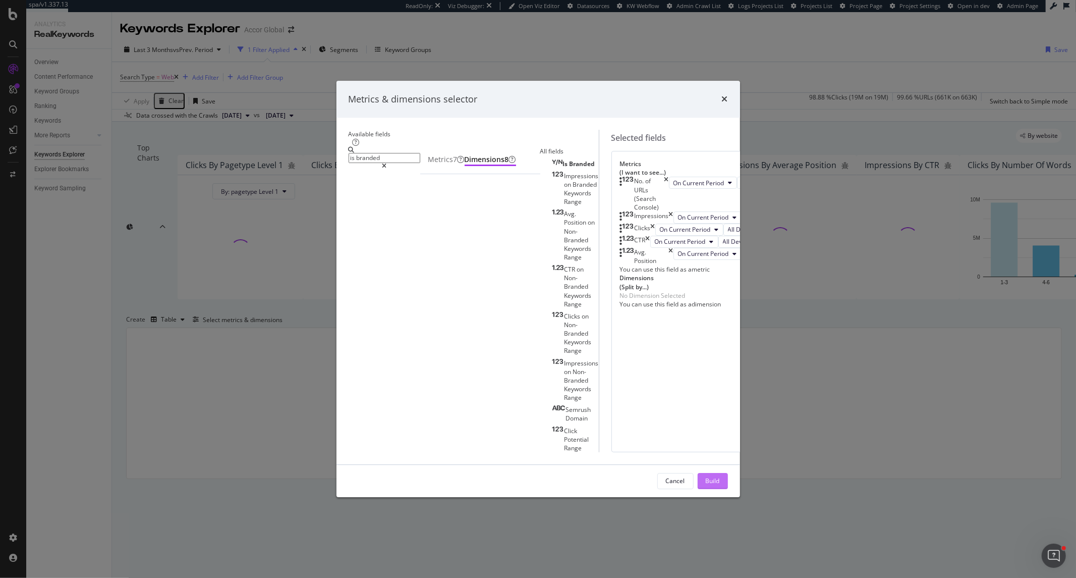
click at [720, 477] on div "Build" at bounding box center [713, 481] width 14 height 9
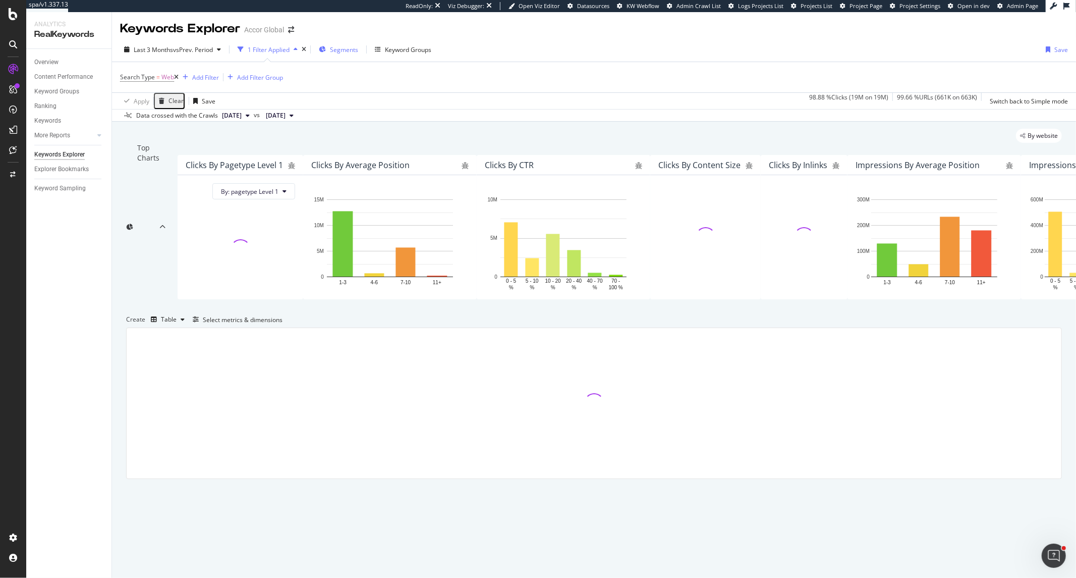
click at [340, 50] on span "Segments" at bounding box center [344, 49] width 28 height 9
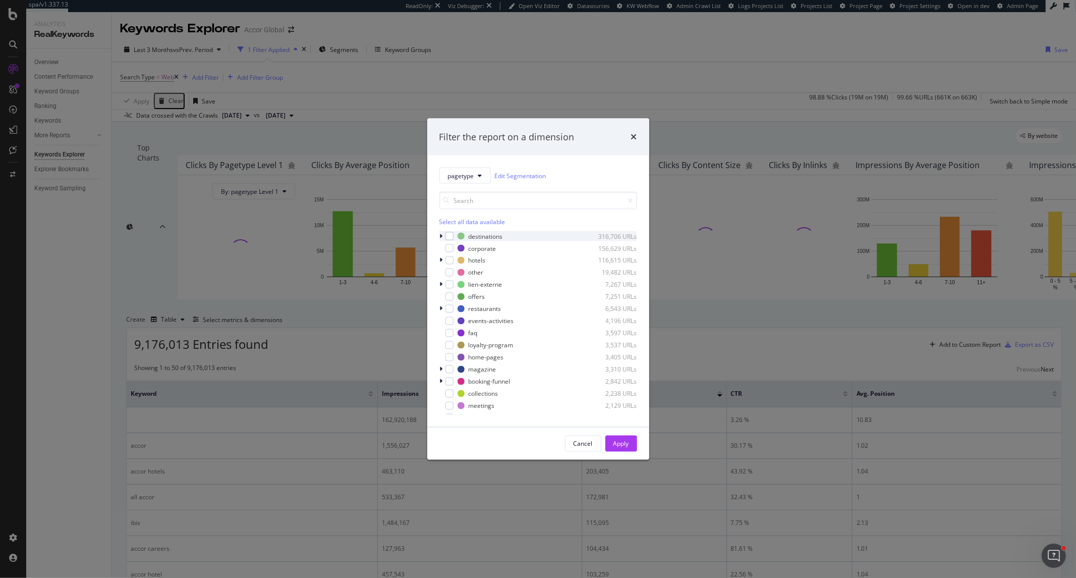
click at [442, 235] on icon "modal" at bounding box center [441, 236] width 3 height 6
click at [449, 247] on div "modal" at bounding box center [448, 246] width 6 height 10
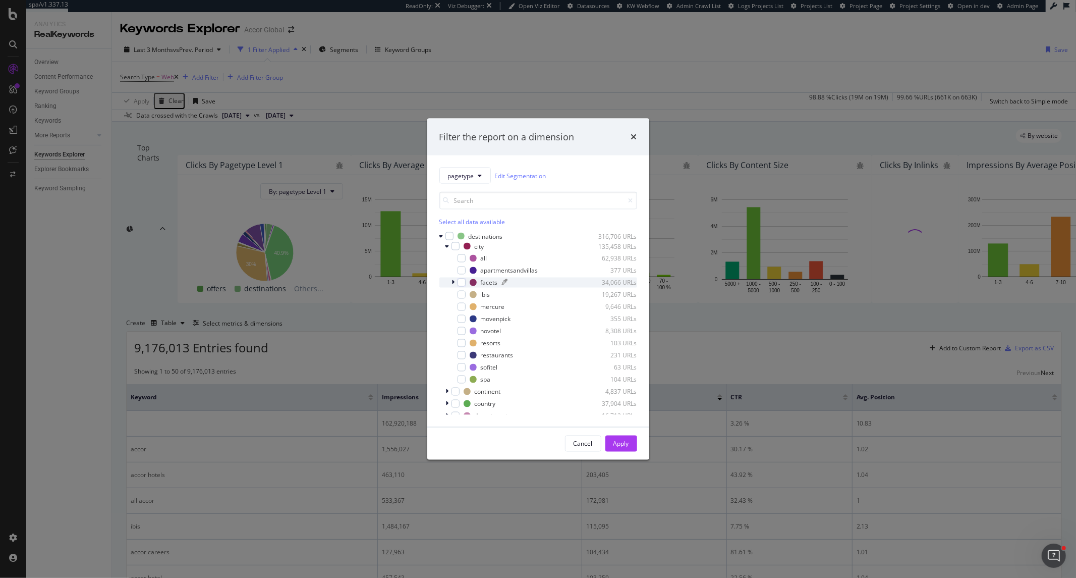
click at [461, 281] on div "modal" at bounding box center [462, 282] width 8 height 8
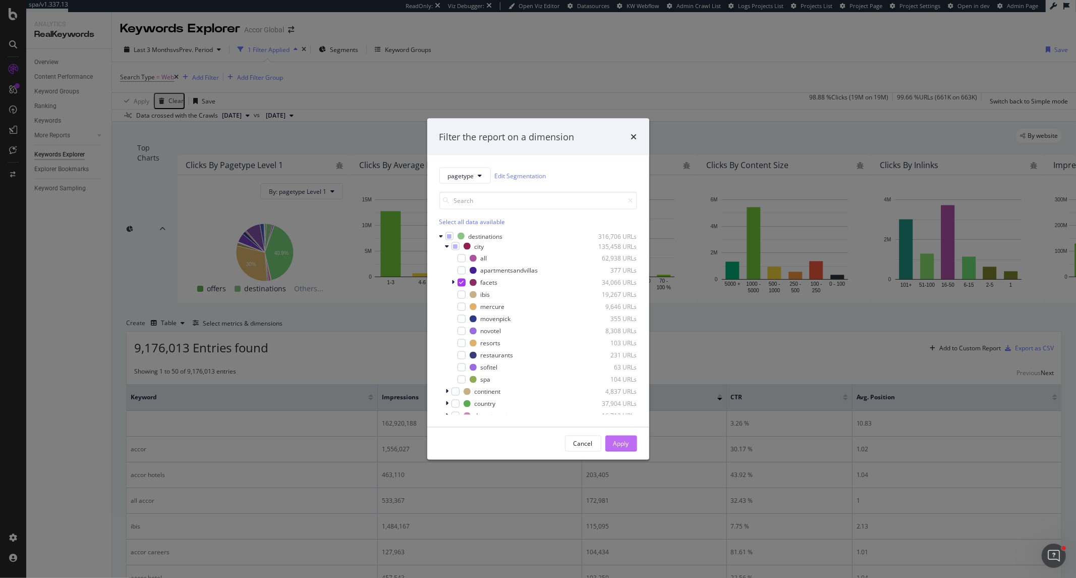
click at [623, 443] on div "Apply" at bounding box center [621, 443] width 16 height 9
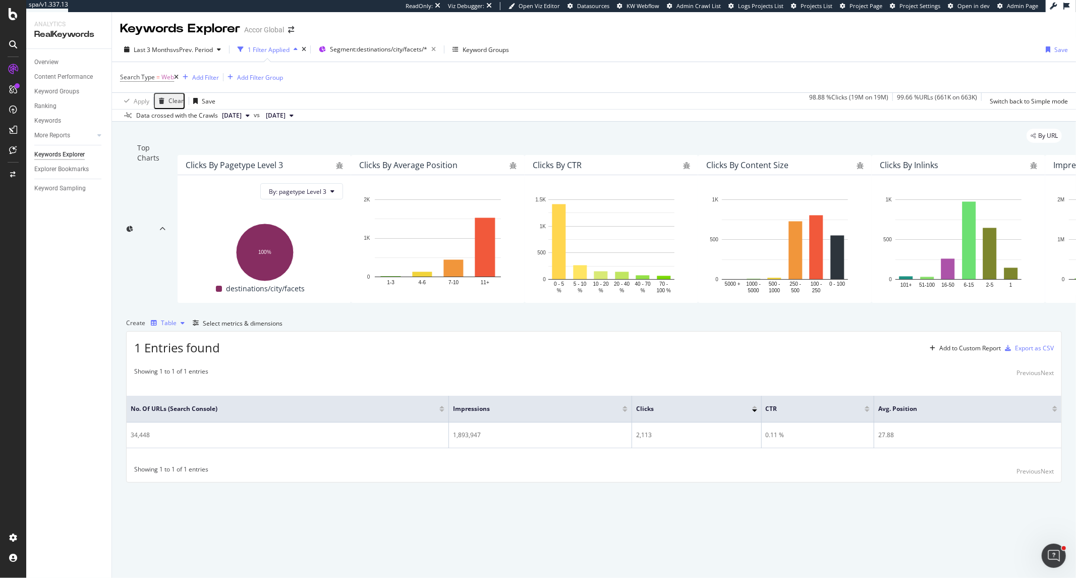
click at [179, 330] on div "Table" at bounding box center [168, 322] width 42 height 15
click at [173, 421] on icon at bounding box center [171, 420] width 6 height 6
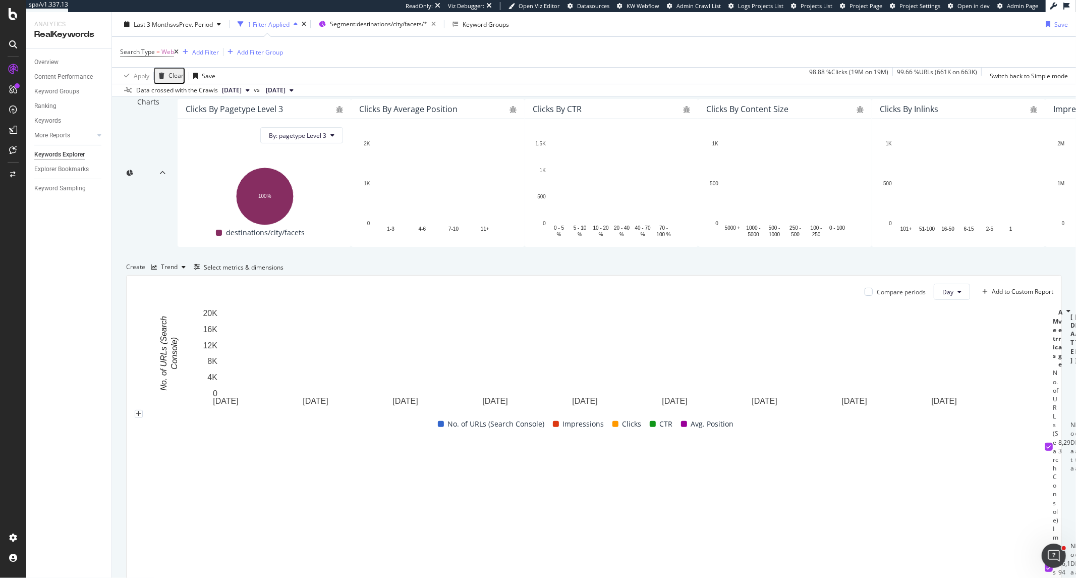
scroll to position [222, 0]
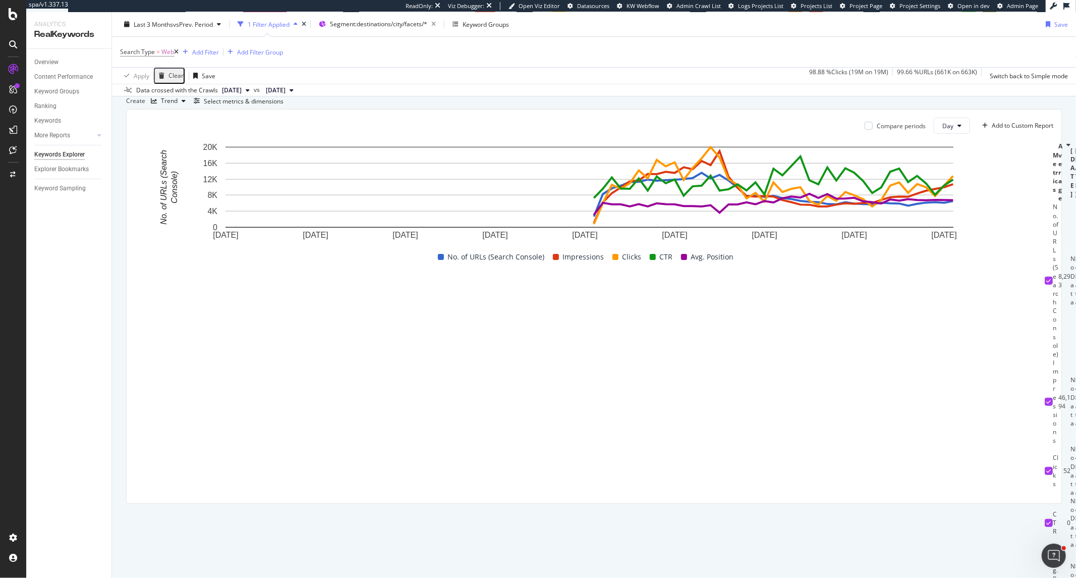
click at [1047, 404] on icon at bounding box center [1049, 401] width 5 height 5
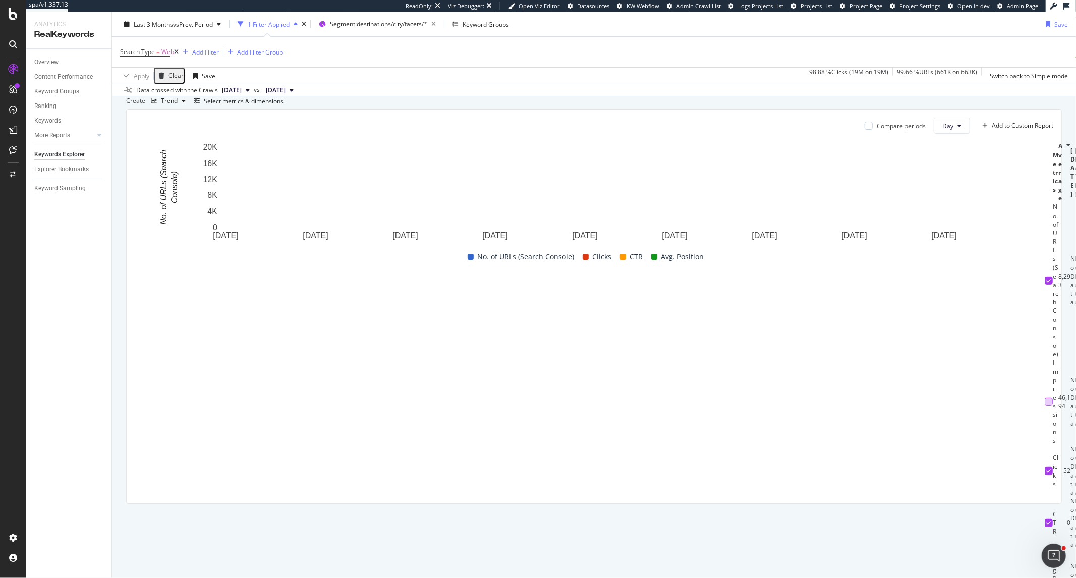
click at [1045, 455] on td at bounding box center [1049, 470] width 8 height 52
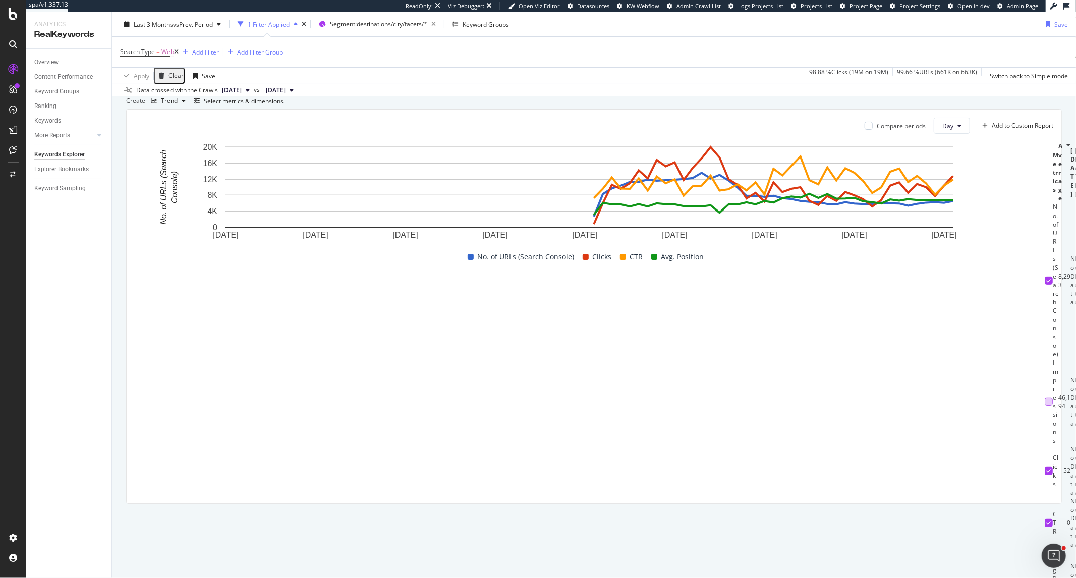
click at [1047, 468] on icon at bounding box center [1049, 470] width 5 height 5
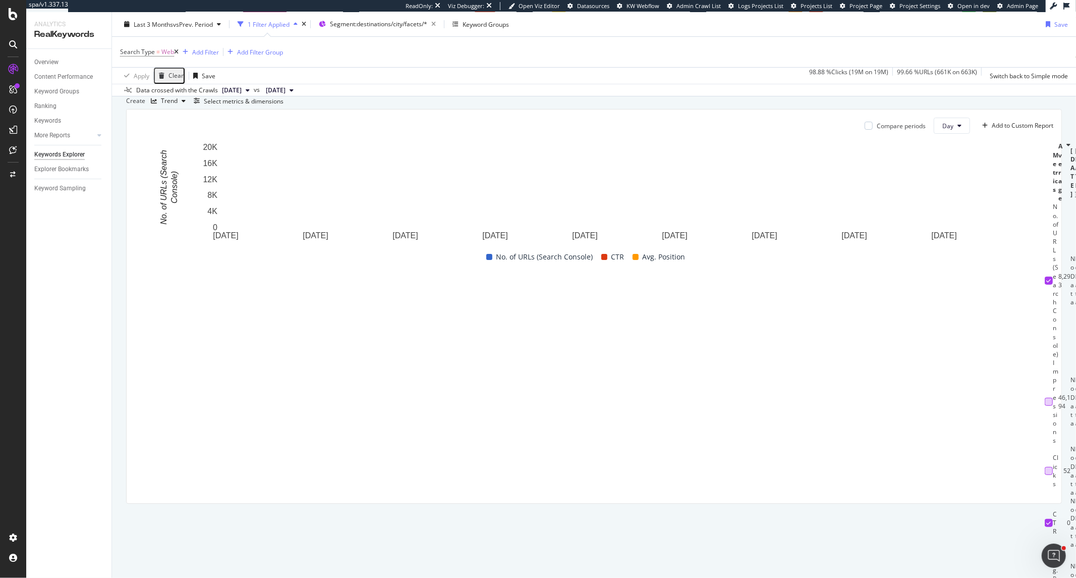
click at [1047, 520] on icon at bounding box center [1049, 522] width 5 height 5
click at [1047, 577] on icon at bounding box center [1049, 587] width 5 height 5
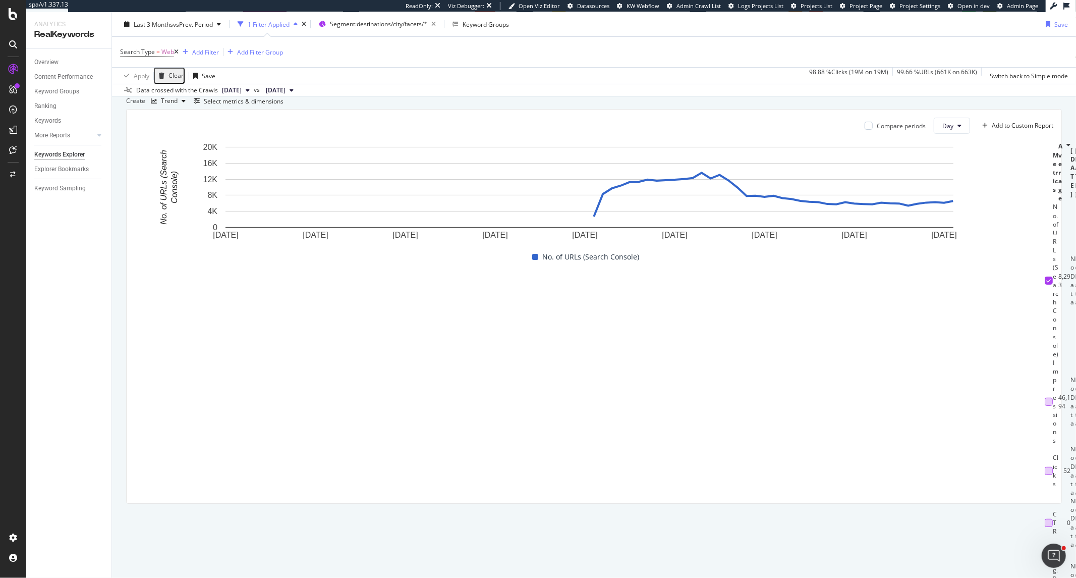
scroll to position [0, 3859]
click at [1045, 467] on div at bounding box center [1049, 471] width 8 height 8
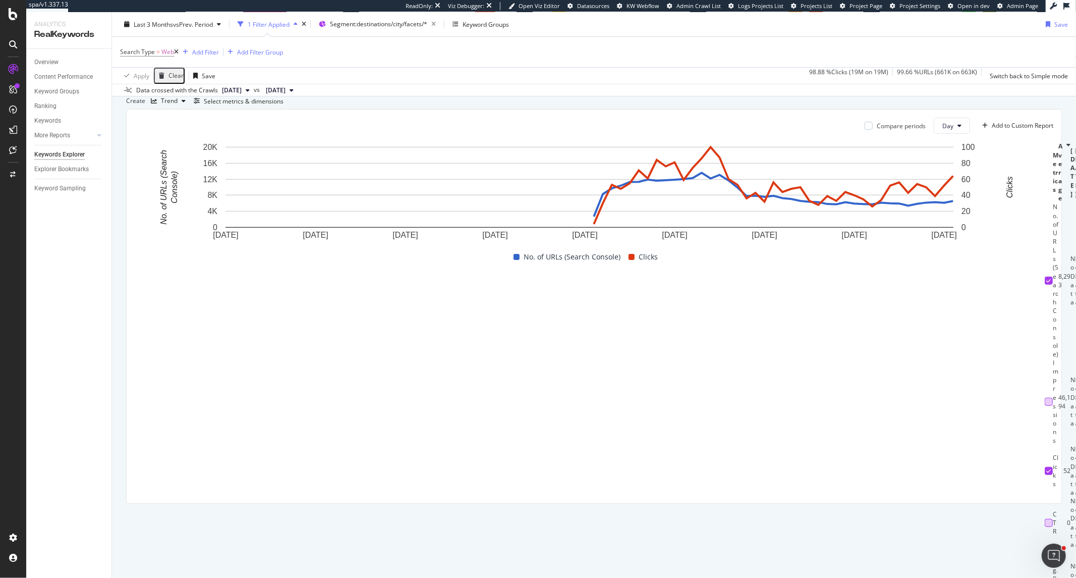
click at [1045, 467] on div at bounding box center [1049, 471] width 8 height 8
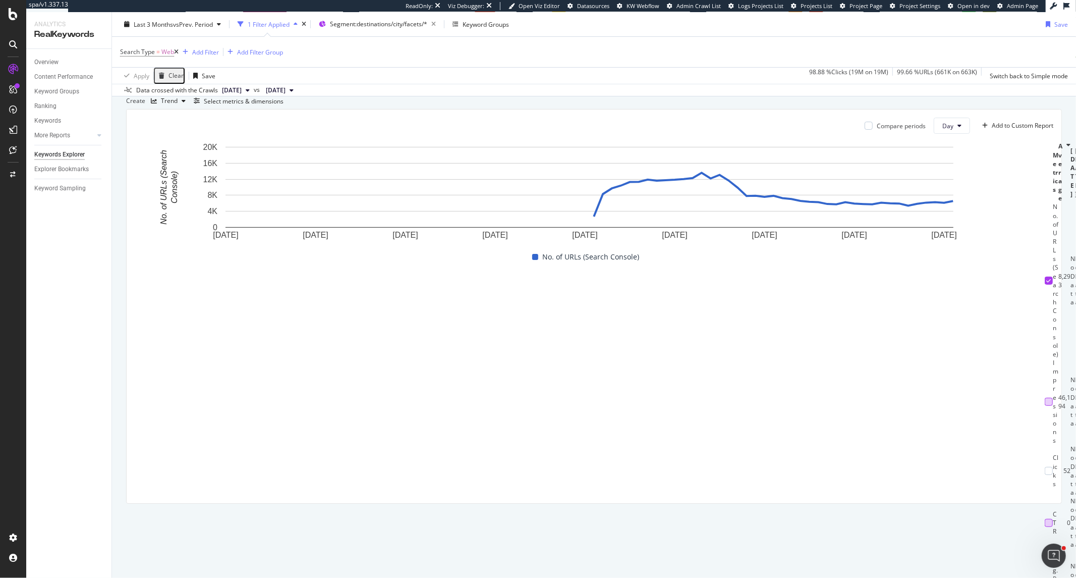
click at [1045, 577] on div at bounding box center [1049, 587] width 8 height 8
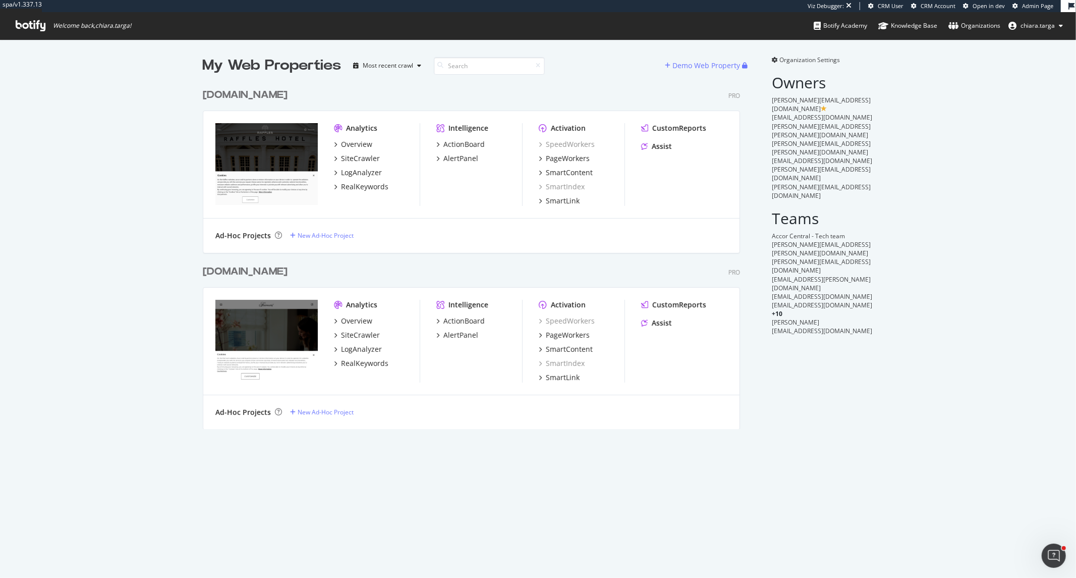
click at [586, 157] on div "PageWorkers" at bounding box center [582, 158] width 86 height 10
click at [578, 158] on div "PageWorkers" at bounding box center [568, 158] width 44 height 10
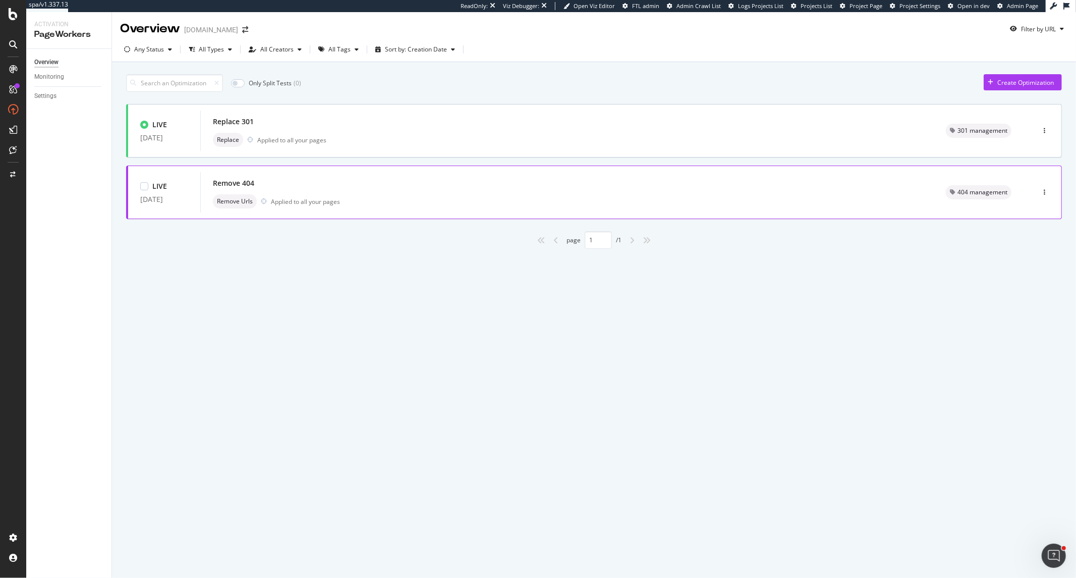
click at [772, 210] on div "Remove 404 Remove Urls Applied to all your pages" at bounding box center [566, 192] width 733 height 40
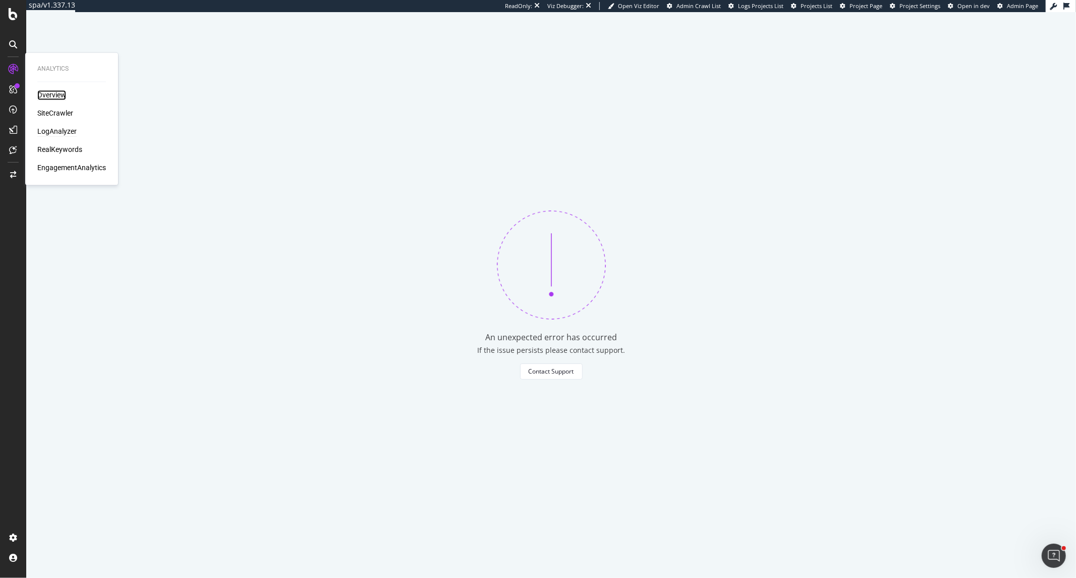
click at [47, 97] on div "Overview" at bounding box center [51, 95] width 29 height 10
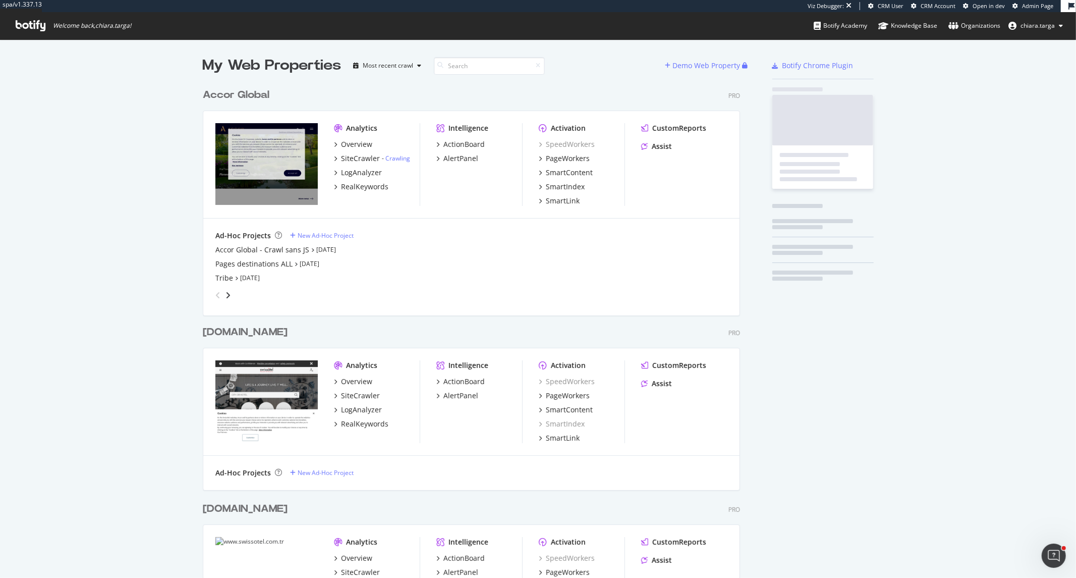
scroll to position [2171, 537]
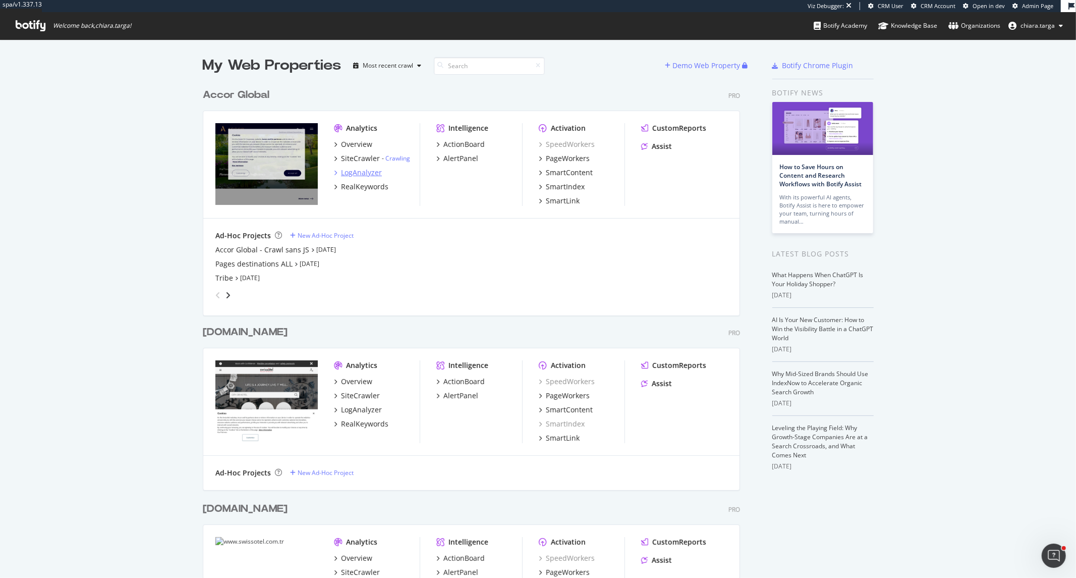
click at [341, 173] on div "LogAnalyzer" at bounding box center [361, 172] width 41 height 10
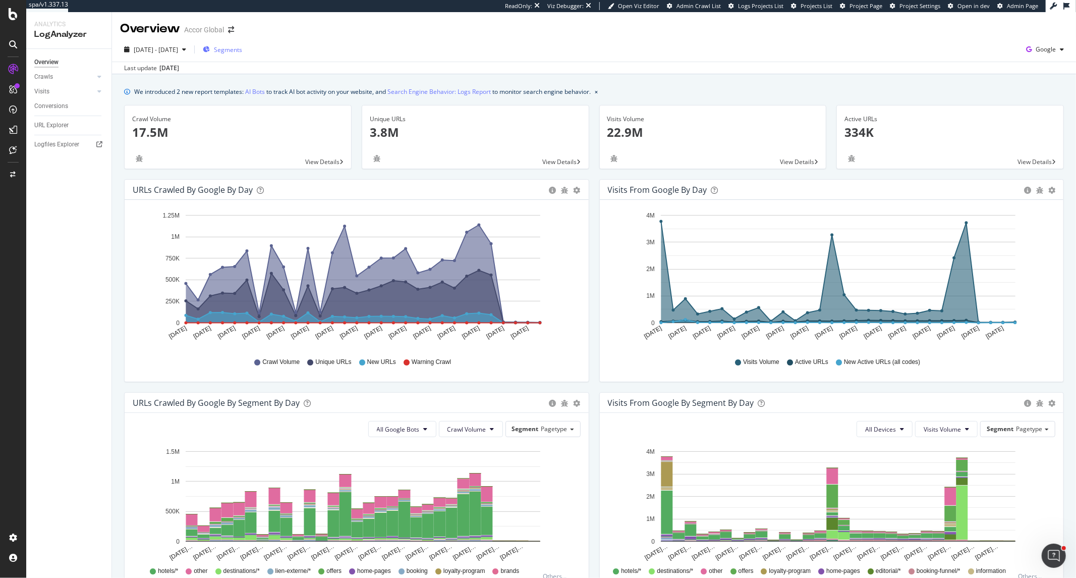
click at [242, 52] on span "Segments" at bounding box center [228, 49] width 28 height 9
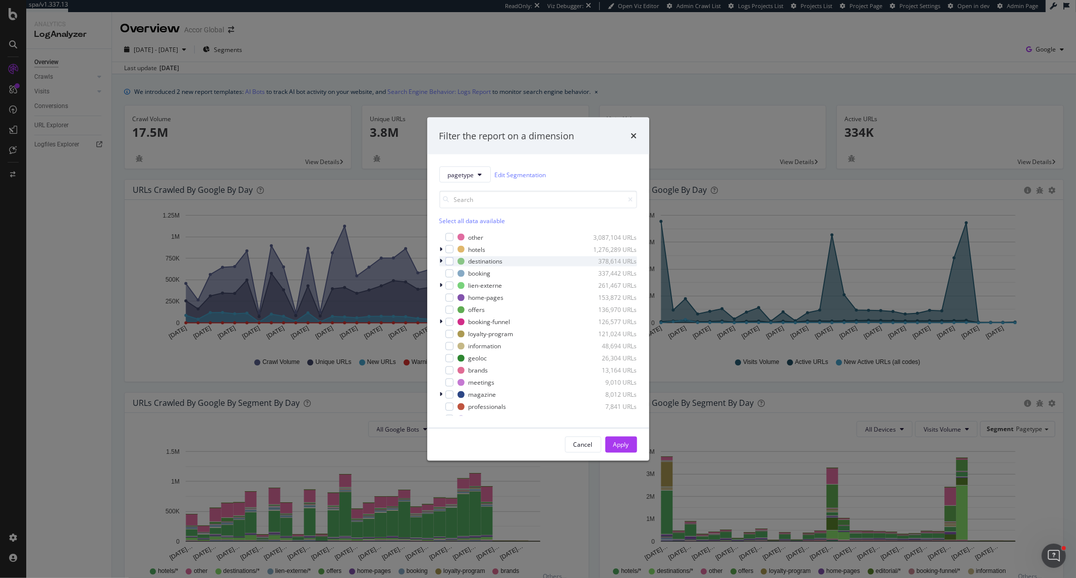
click at [439, 263] on div "modal" at bounding box center [442, 261] width 6 height 10
click at [447, 270] on icon "modal" at bounding box center [447, 271] width 3 height 6
click at [463, 298] on div "modal" at bounding box center [462, 296] width 8 height 8
click at [628, 445] on div "Apply" at bounding box center [621, 444] width 16 height 9
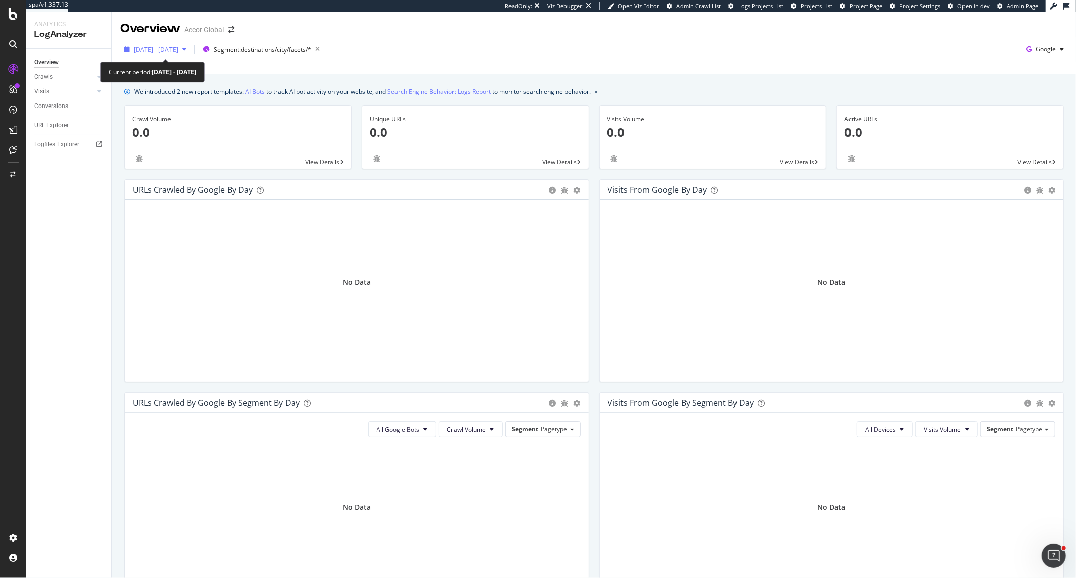
click at [190, 51] on div "button" at bounding box center [184, 49] width 12 height 6
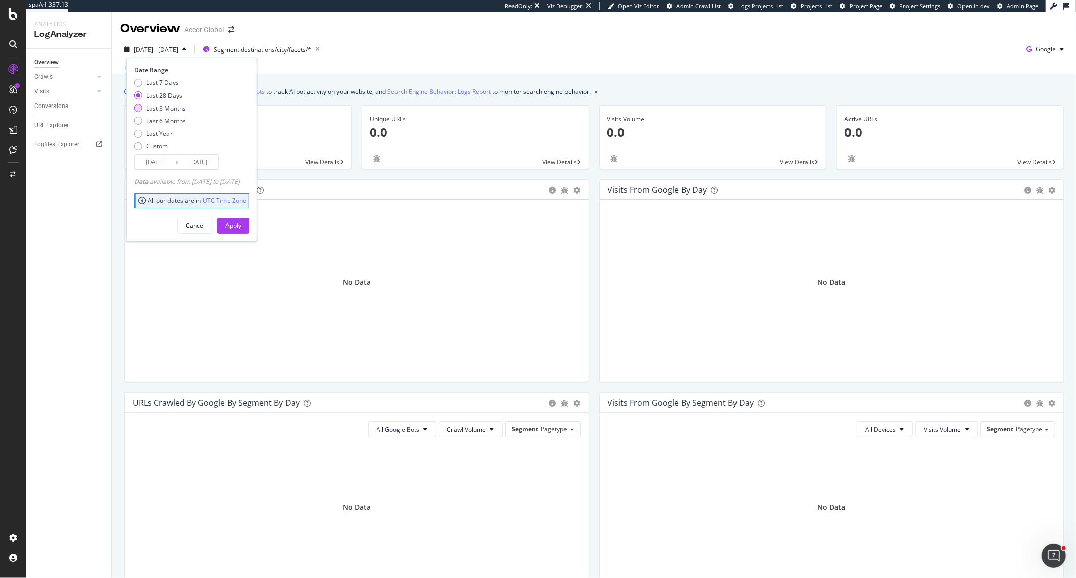
click at [163, 107] on div "Last 3 Months" at bounding box center [165, 108] width 39 height 9
type input "2025/06/02"
click at [241, 224] on div "Apply" at bounding box center [233, 225] width 16 height 9
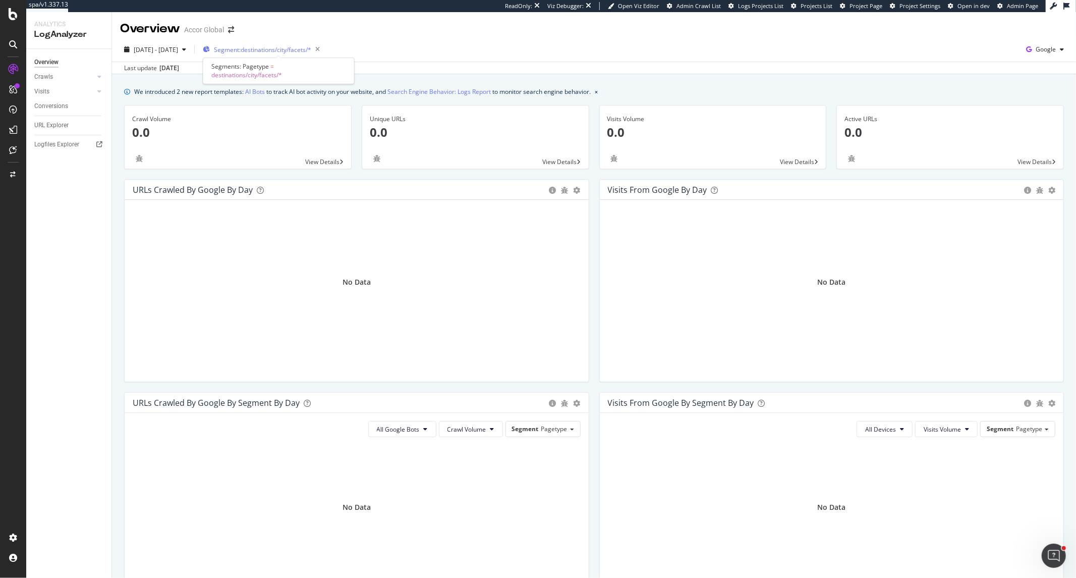
click at [268, 47] on span "Segment: destinations/city/facets/*" at bounding box center [262, 49] width 97 height 9
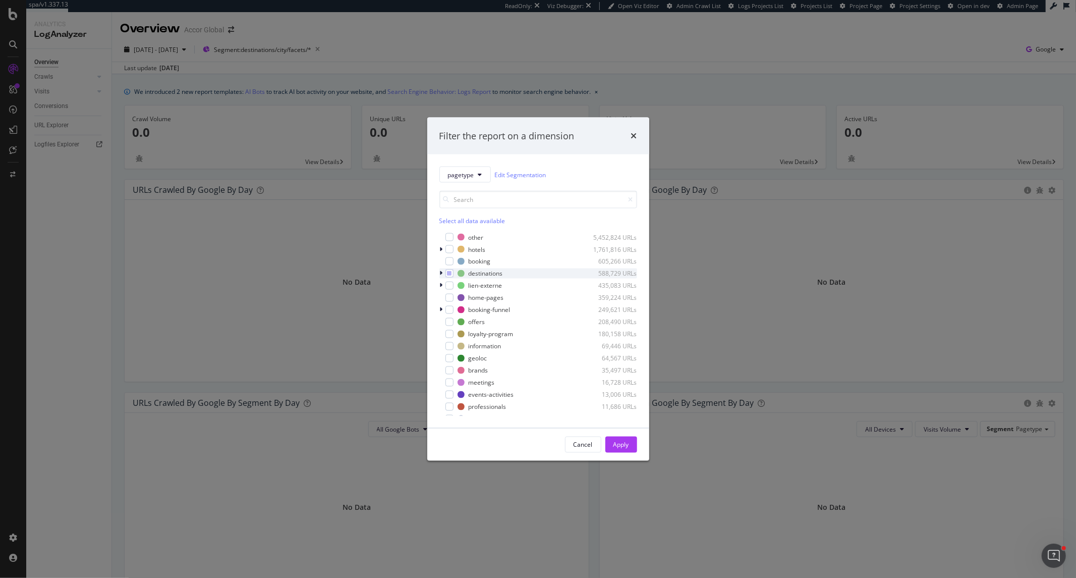
click at [440, 273] on icon "modal" at bounding box center [441, 273] width 3 height 6
click at [633, 137] on icon "times" at bounding box center [634, 136] width 6 height 8
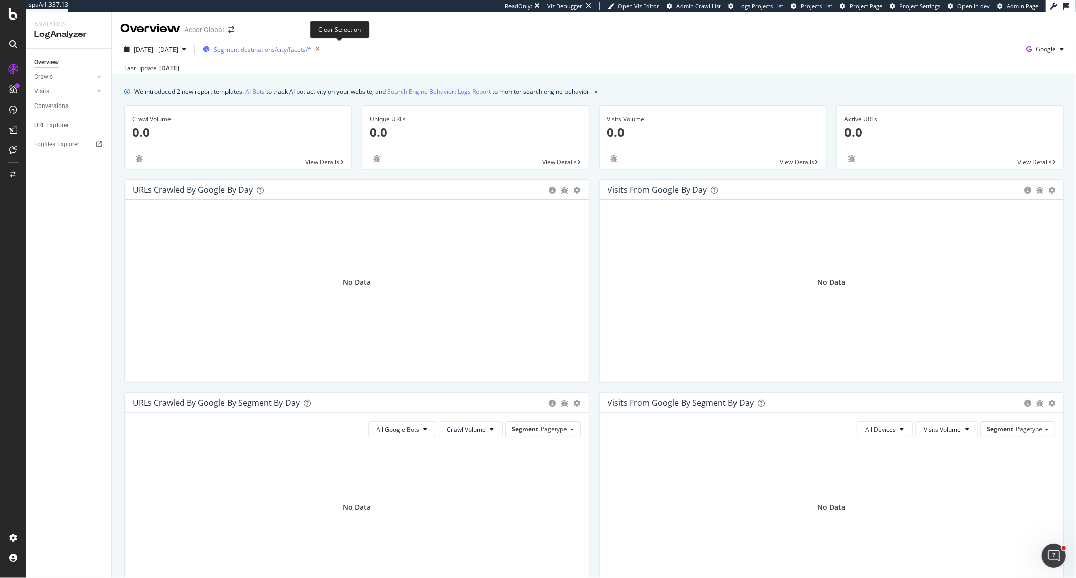
click at [324, 54] on icon "button" at bounding box center [317, 49] width 13 height 14
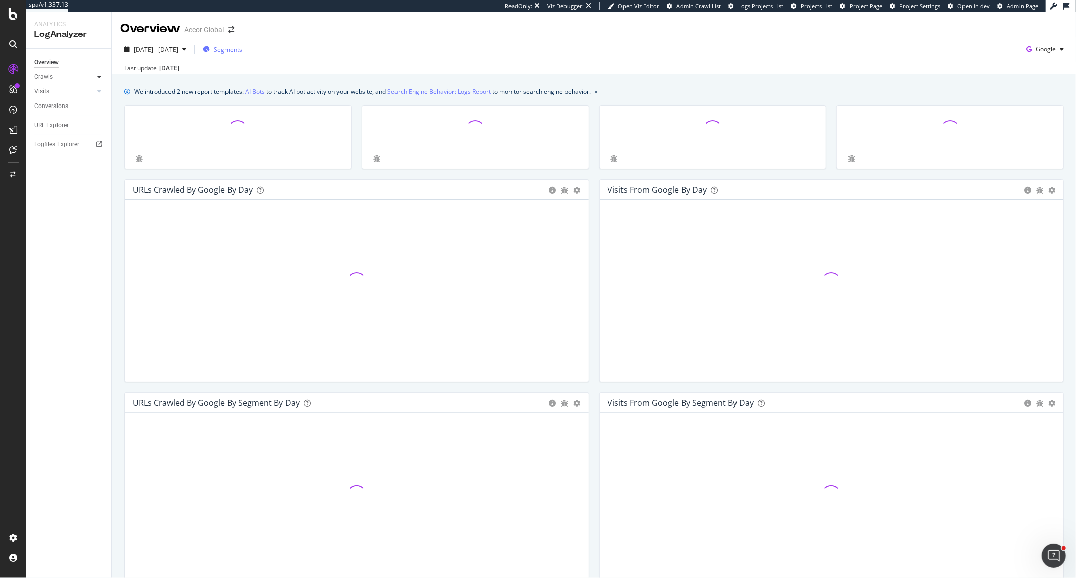
click at [102, 77] on div at bounding box center [99, 77] width 10 height 10
click at [67, 89] on div "Daily Distribution" at bounding box center [62, 91] width 47 height 11
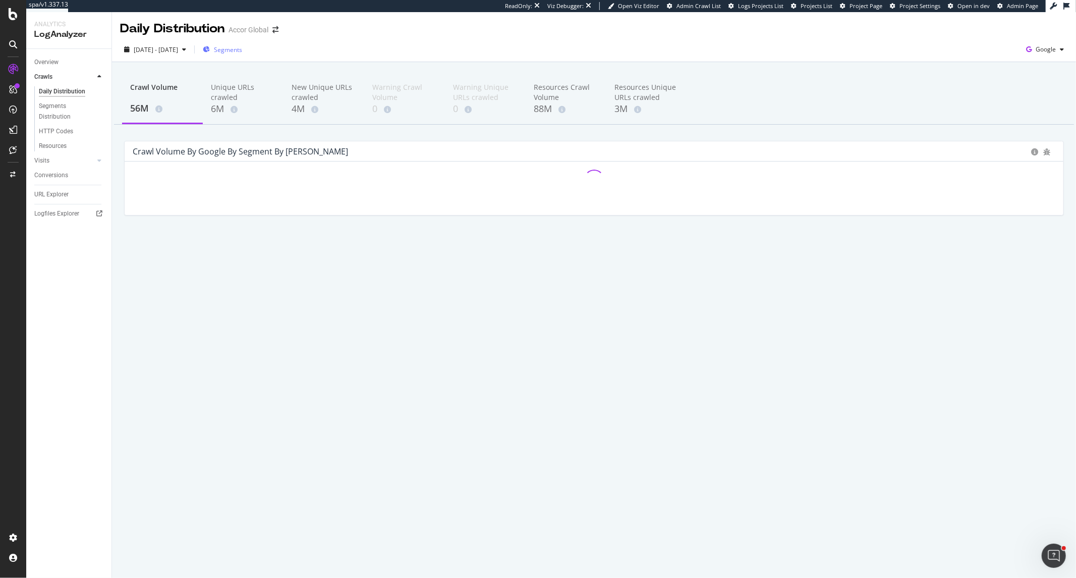
click at [240, 53] on span "Segments" at bounding box center [228, 49] width 28 height 9
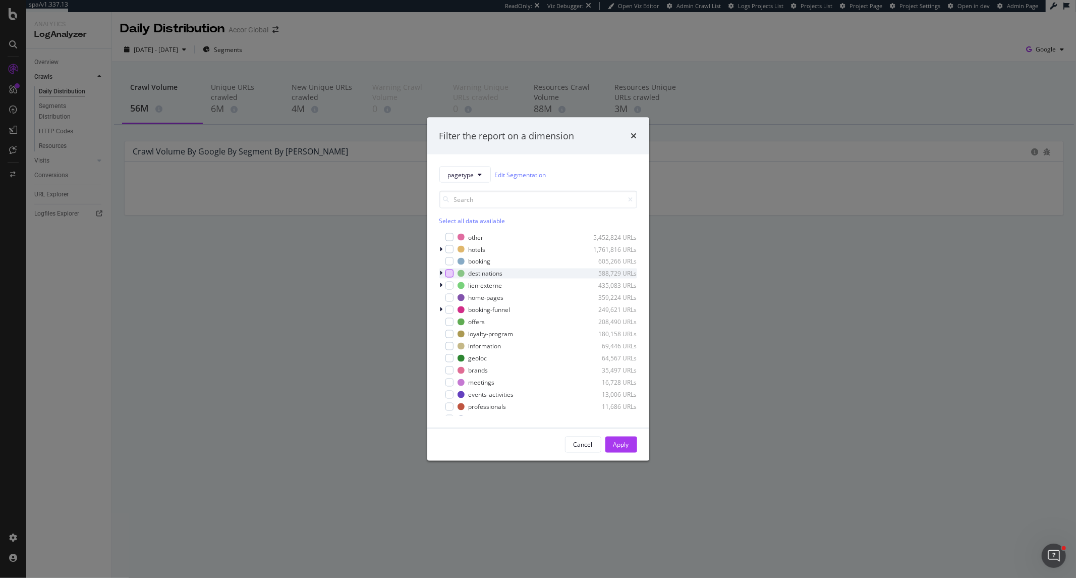
click at [446, 271] on div "modal" at bounding box center [449, 273] width 8 height 8
click at [618, 449] on div "Apply" at bounding box center [621, 444] width 16 height 15
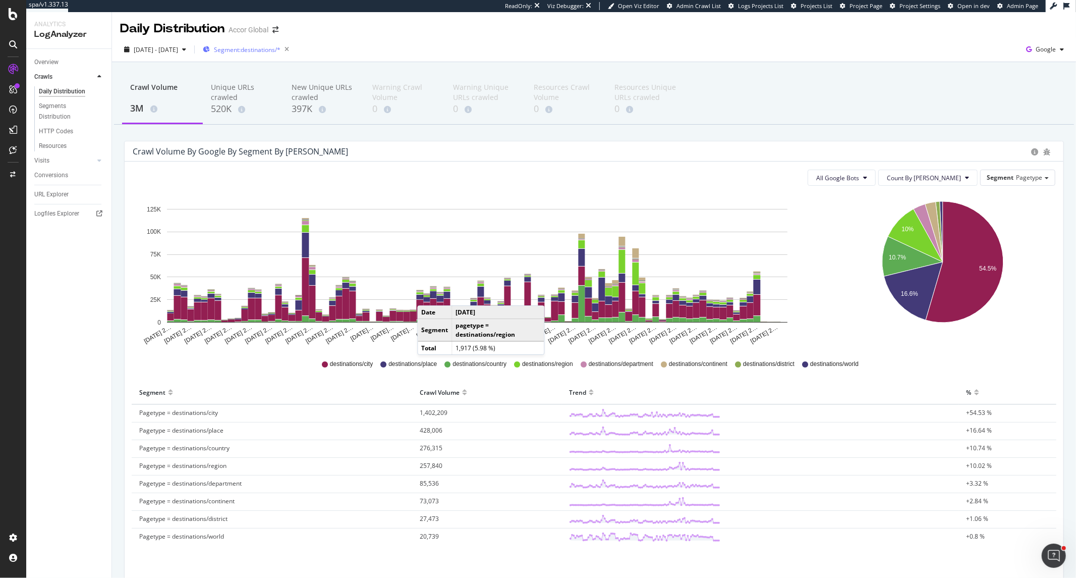
click at [288, 56] on div "Segment: destinations/*" at bounding box center [248, 49] width 90 height 15
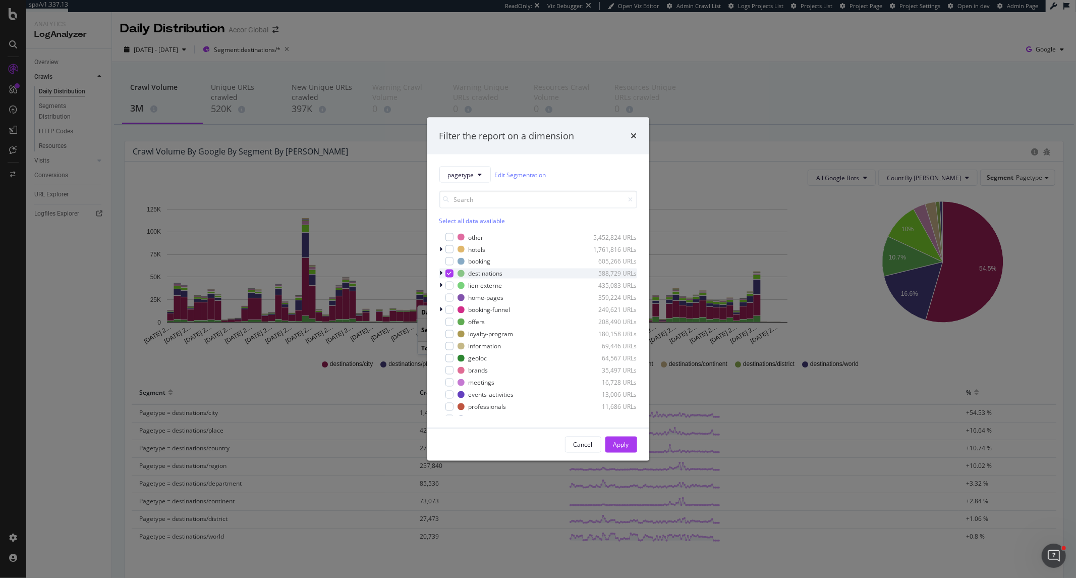
click at [440, 272] on icon "modal" at bounding box center [441, 273] width 3 height 6
click at [448, 272] on icon "modal" at bounding box center [449, 273] width 5 height 5
click at [451, 283] on div "modal" at bounding box center [455, 283] width 8 height 8
click at [623, 441] on div "Apply" at bounding box center [621, 444] width 16 height 9
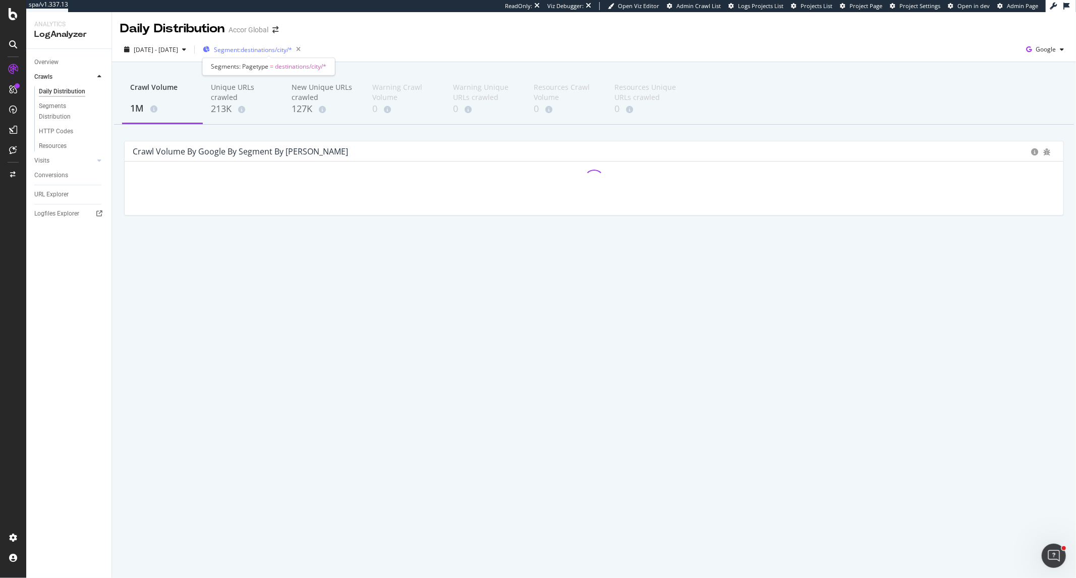
click at [272, 51] on span "Segment: destinations/city/*" at bounding box center [253, 49] width 78 height 9
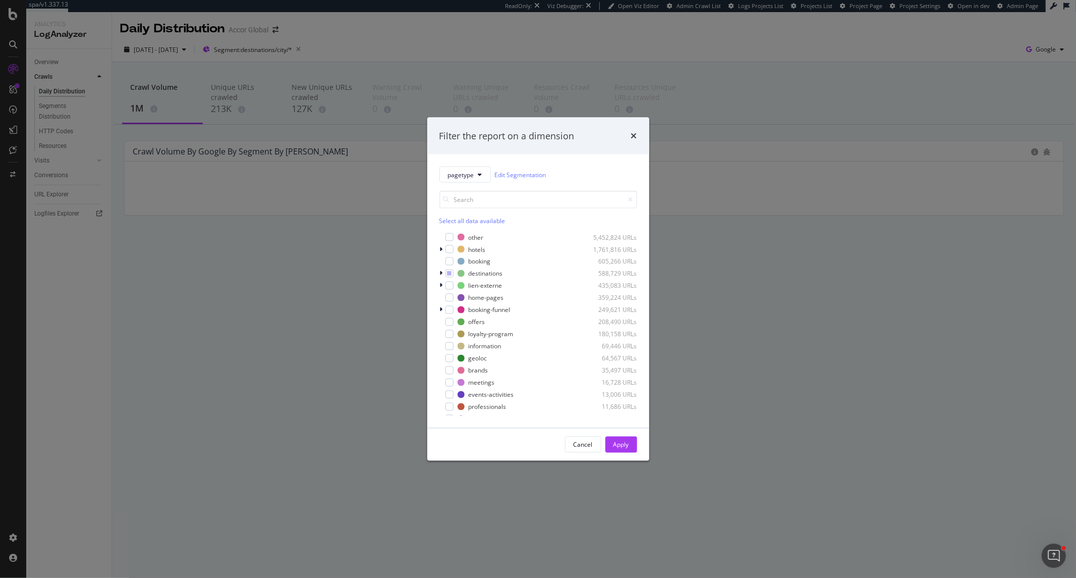
click at [609, 43] on div "Filter the report on a dimension pagetype Edit Segmentation Select all data ava…" at bounding box center [538, 289] width 1076 height 578
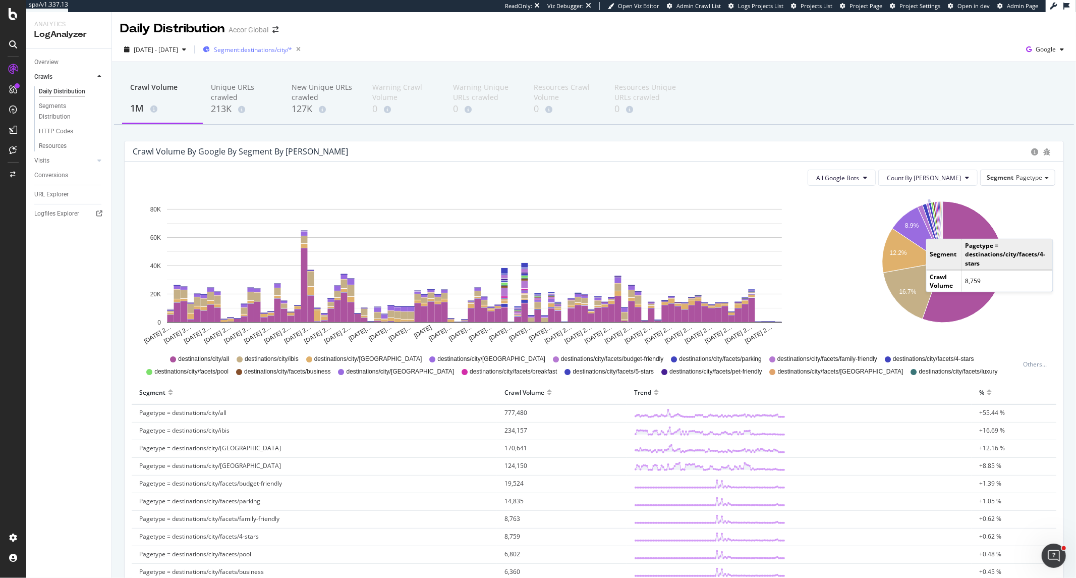
click at [276, 55] on div "Segment: destinations/city/*" at bounding box center [254, 49] width 102 height 14
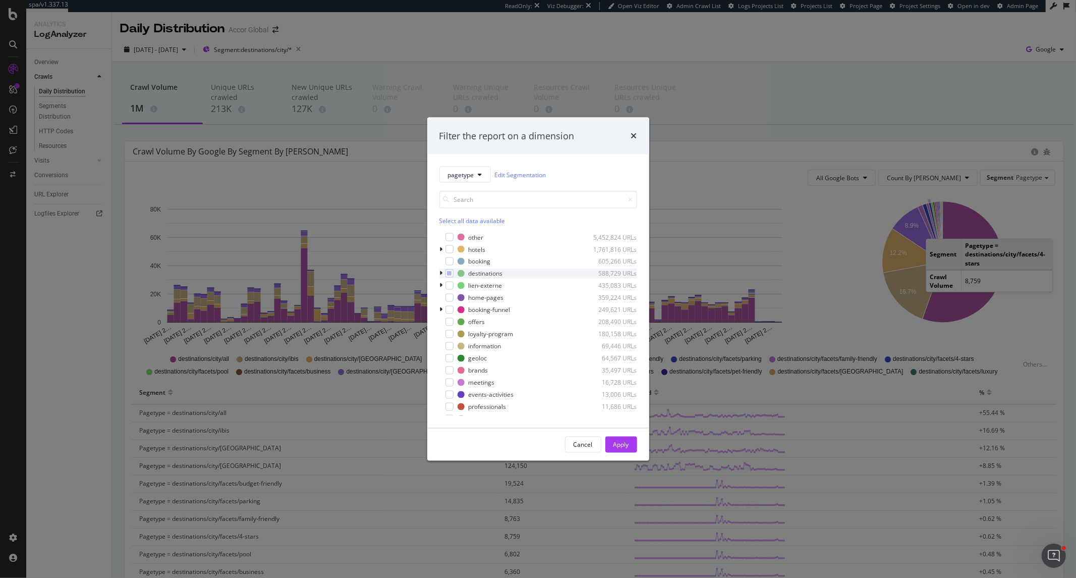
click at [441, 273] on icon "modal" at bounding box center [441, 273] width 3 height 6
click at [449, 281] on div "modal" at bounding box center [448, 283] width 6 height 10
click at [461, 296] on icon "modal" at bounding box center [461, 295] width 5 height 5
click at [461, 316] on div "modal" at bounding box center [462, 320] width 8 height 8
click at [461, 334] on div "modal" at bounding box center [462, 332] width 8 height 8
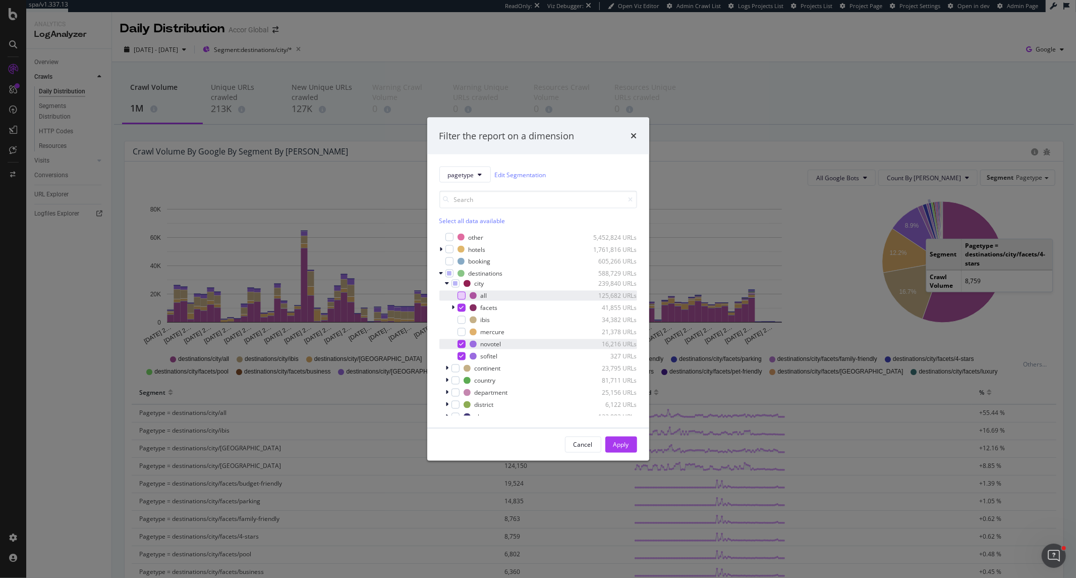
click at [461, 347] on div "modal" at bounding box center [462, 344] width 8 height 8
click at [461, 355] on icon "modal" at bounding box center [461, 356] width 5 height 5
click at [622, 442] on div "Apply" at bounding box center [621, 444] width 16 height 9
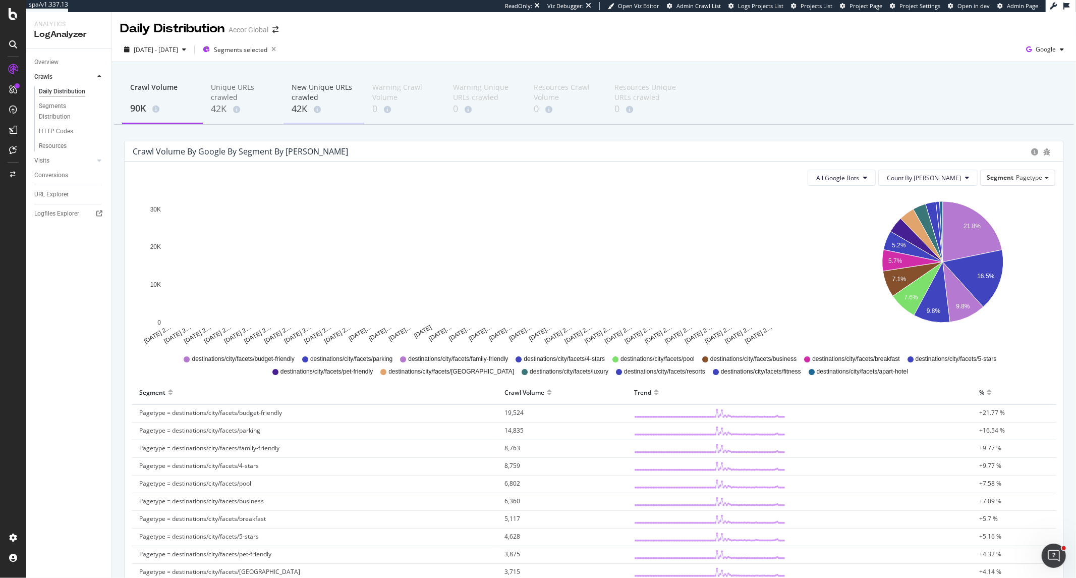
click at [316, 96] on div "New Unique URLs crawled" at bounding box center [324, 92] width 65 height 20
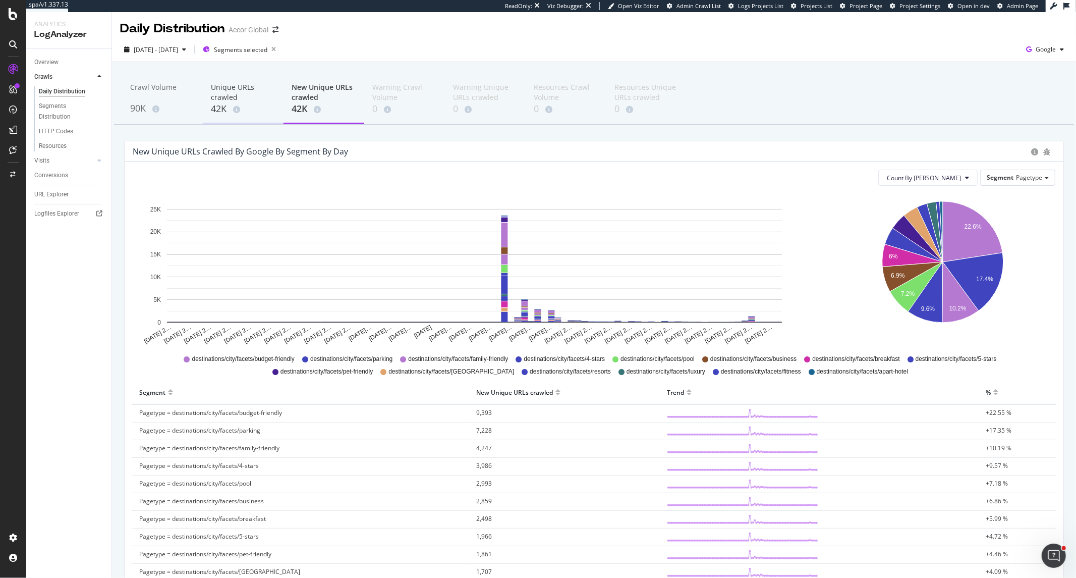
click at [224, 109] on div "42K" at bounding box center [243, 108] width 65 height 13
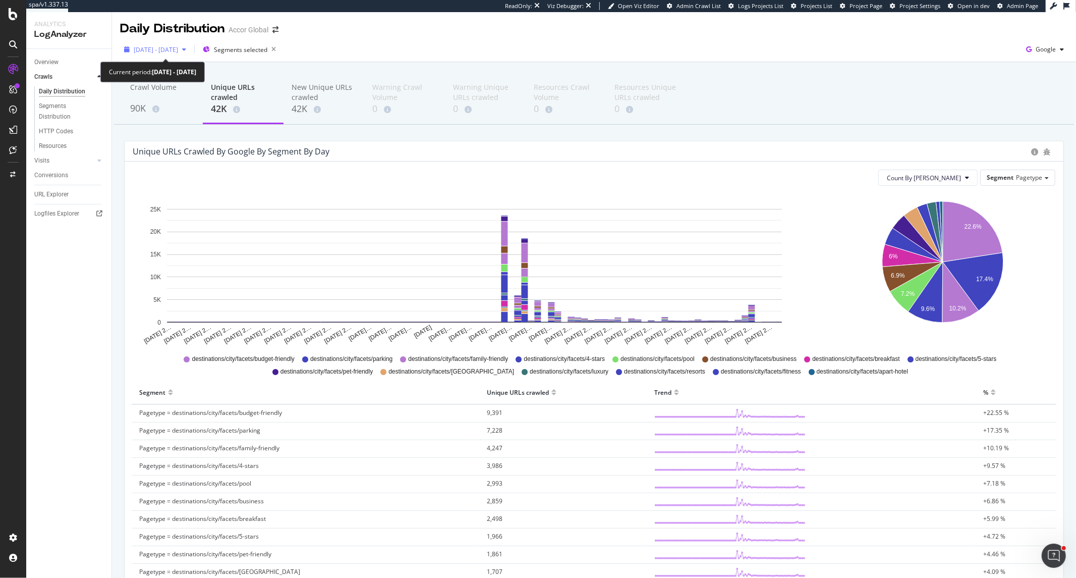
click at [178, 45] on span "[DATE] - [DATE]" at bounding box center [156, 49] width 44 height 9
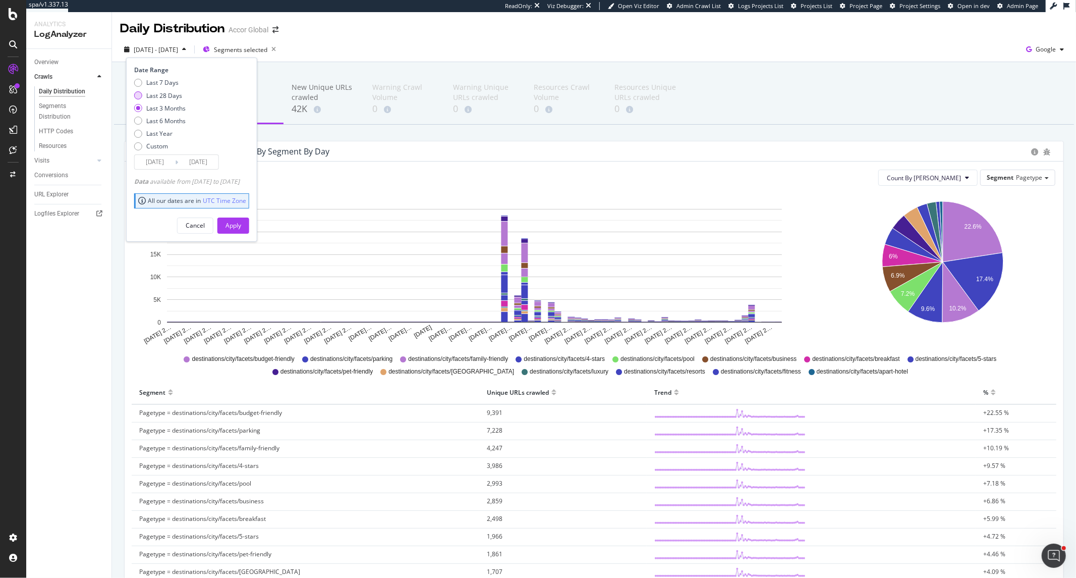
click at [172, 99] on div "Last 28 Days" at bounding box center [164, 95] width 36 height 9
click at [160, 163] on input "2025/08/05" at bounding box center [155, 162] width 40 height 14
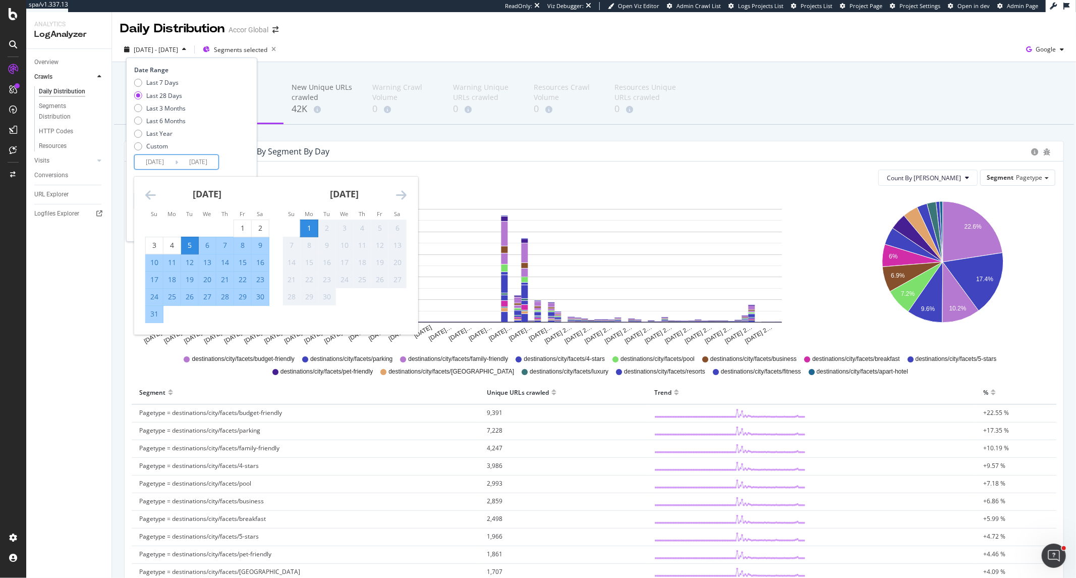
click at [153, 196] on icon "Move backward to switch to the previous month." at bounding box center [150, 195] width 11 height 12
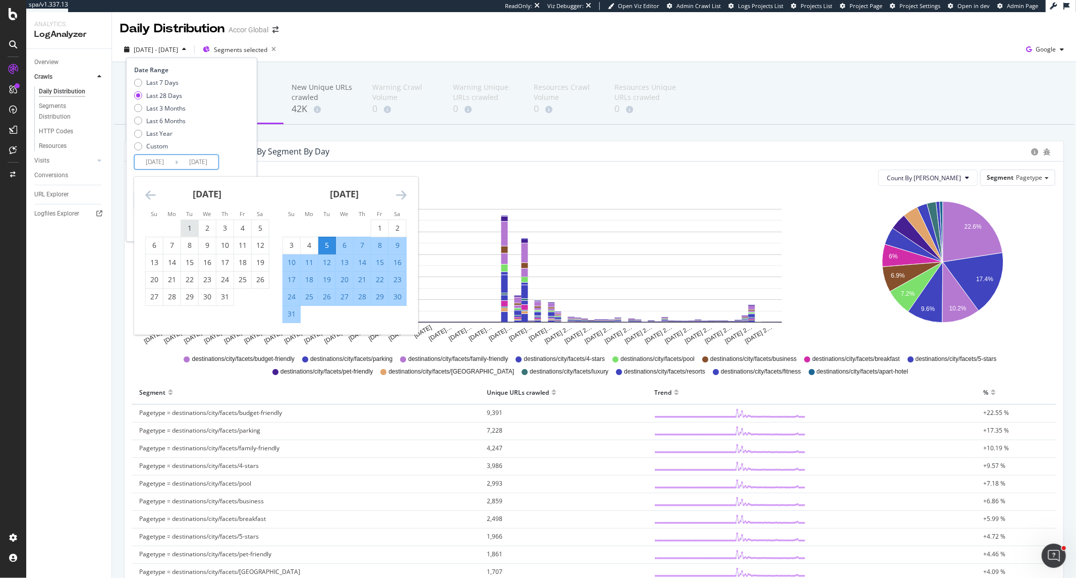
click at [190, 223] on div "1" at bounding box center [189, 228] width 17 height 10
type input "2025/07/01"
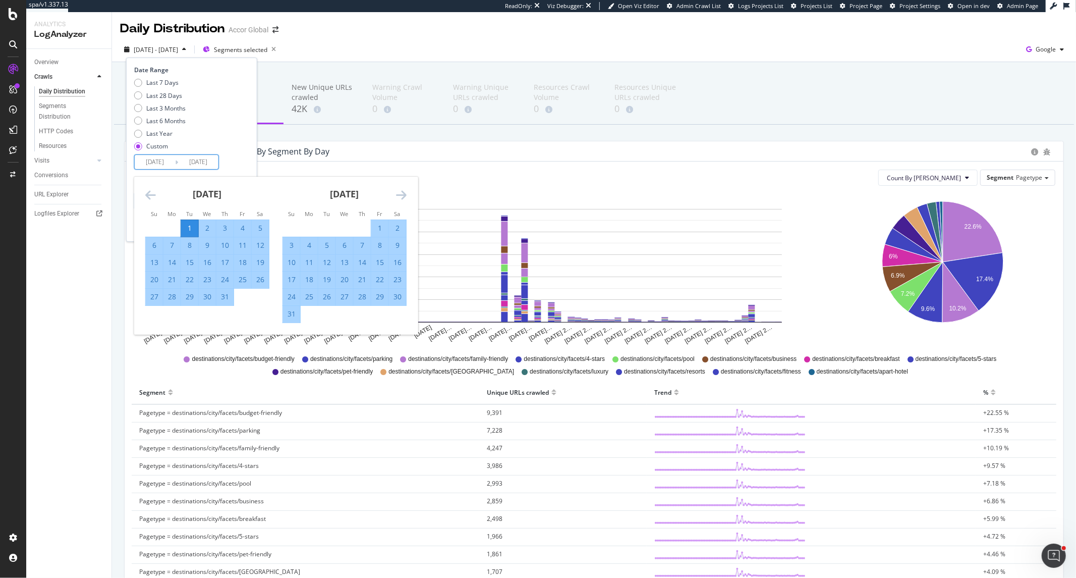
click at [396, 194] on icon "Move forward to switch to the next month." at bounding box center [401, 195] width 11 height 12
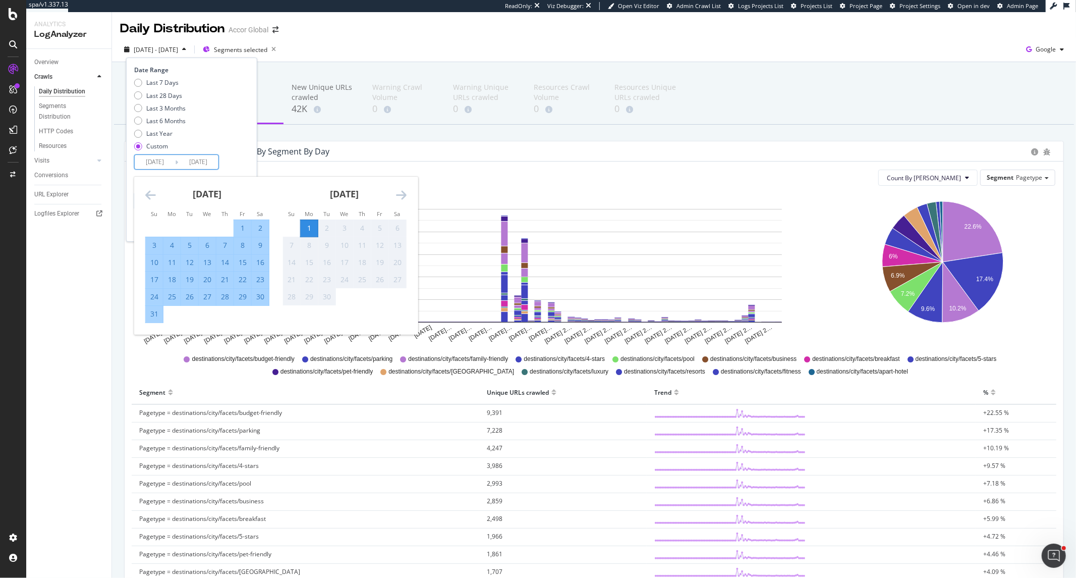
click at [307, 227] on div "1" at bounding box center [309, 228] width 17 height 10
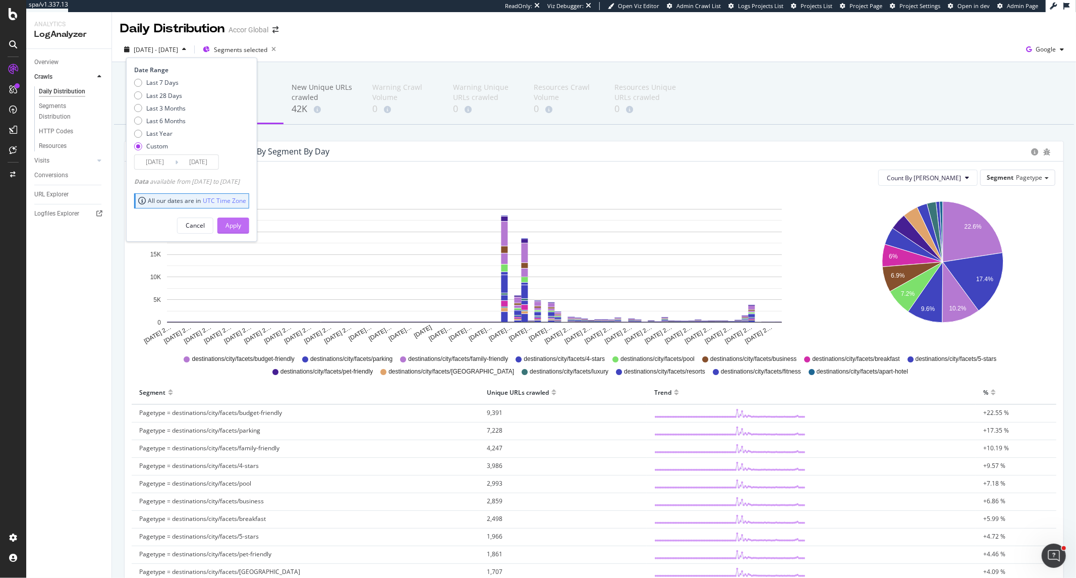
click at [249, 222] on button "Apply" at bounding box center [233, 225] width 32 height 16
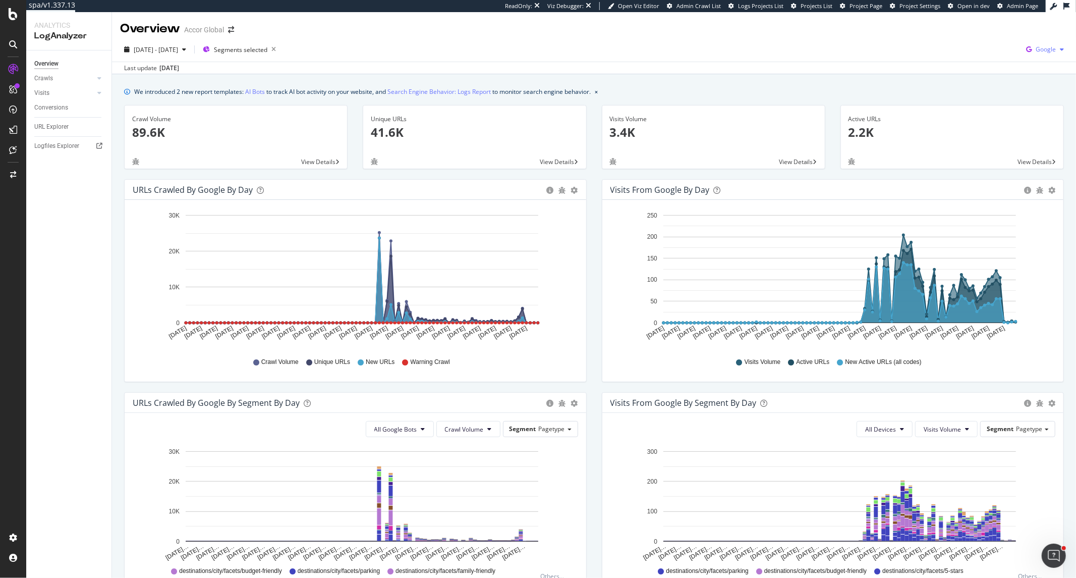
click at [968, 48] on span "Google" at bounding box center [1046, 49] width 20 height 9
click at [968, 42] on span "Bing" at bounding box center [987, 39] width 37 height 9
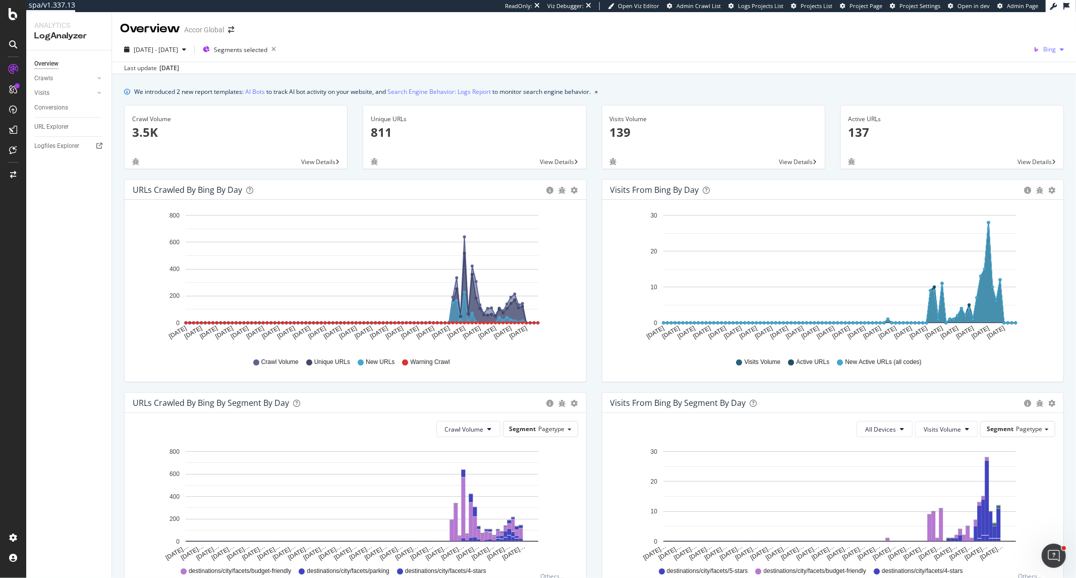
click at [968, 48] on span "Bing" at bounding box center [1049, 49] width 13 height 9
click at [968, 66] on div "OpenAI" at bounding box center [986, 58] width 70 height 15
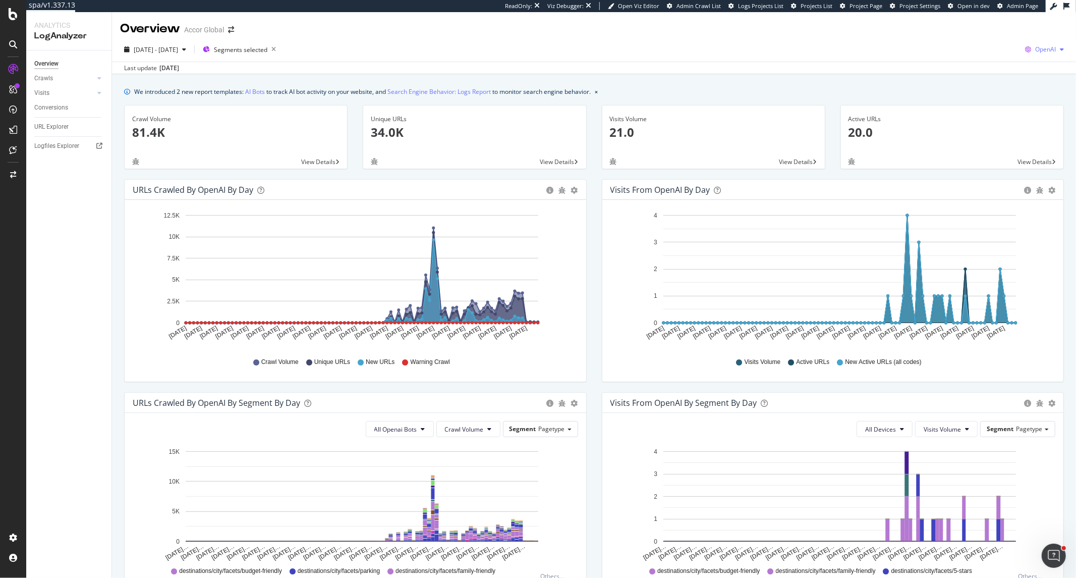
click at [968, 50] on span "OpenAI" at bounding box center [1045, 49] width 21 height 9
click at [968, 42] on span "Bing" at bounding box center [984, 39] width 37 height 9
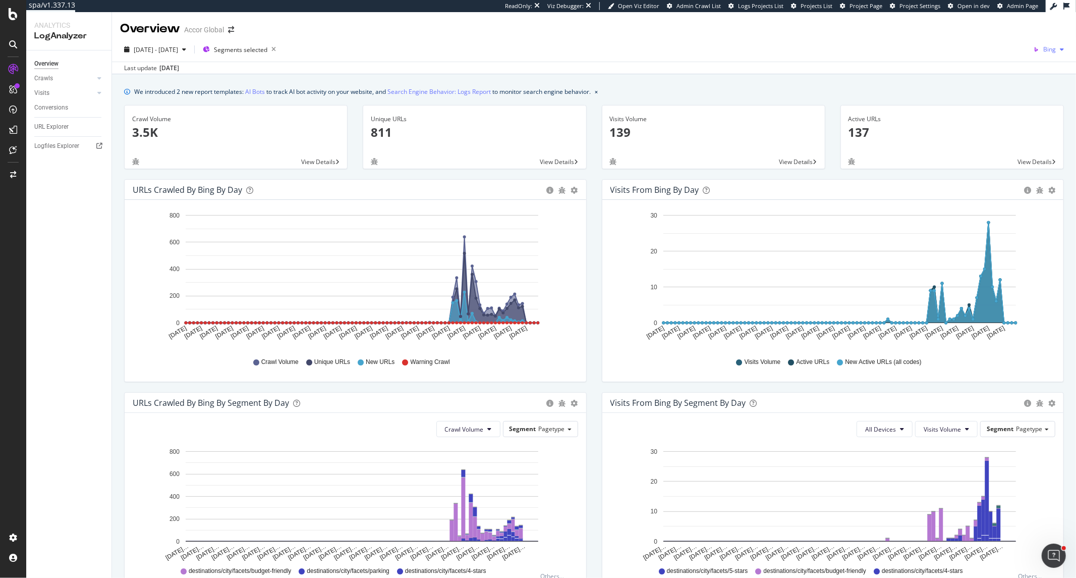
click at [968, 49] on span "Bing" at bounding box center [1049, 49] width 13 height 9
click at [968, 17] on span "Google" at bounding box center [993, 21] width 37 height 9
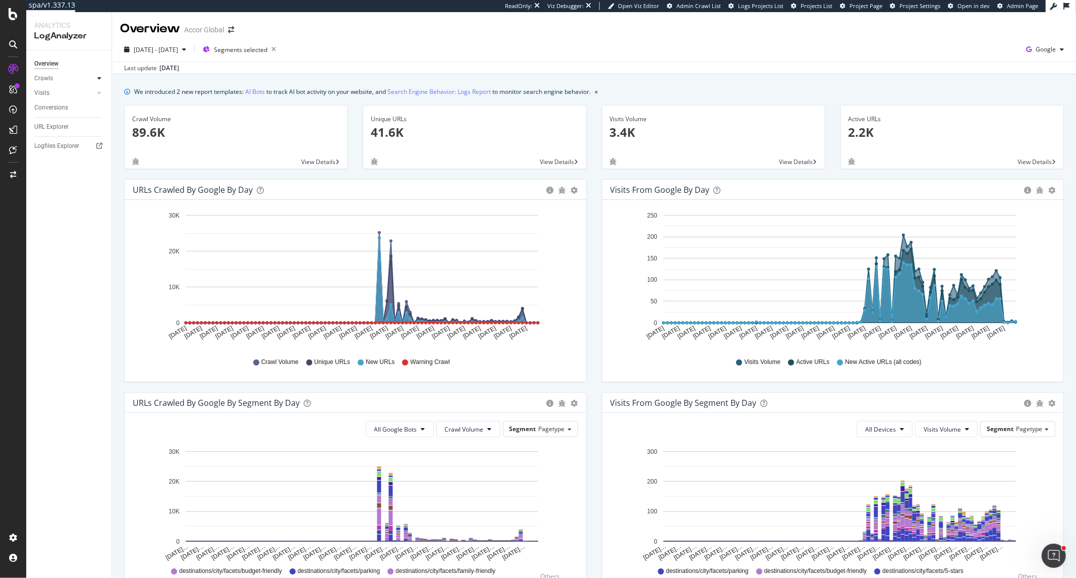
click at [102, 77] on div at bounding box center [99, 78] width 10 height 10
click at [70, 88] on div "Daily Distribution" at bounding box center [62, 93] width 47 height 11
